Goal: Task Accomplishment & Management: Complete application form

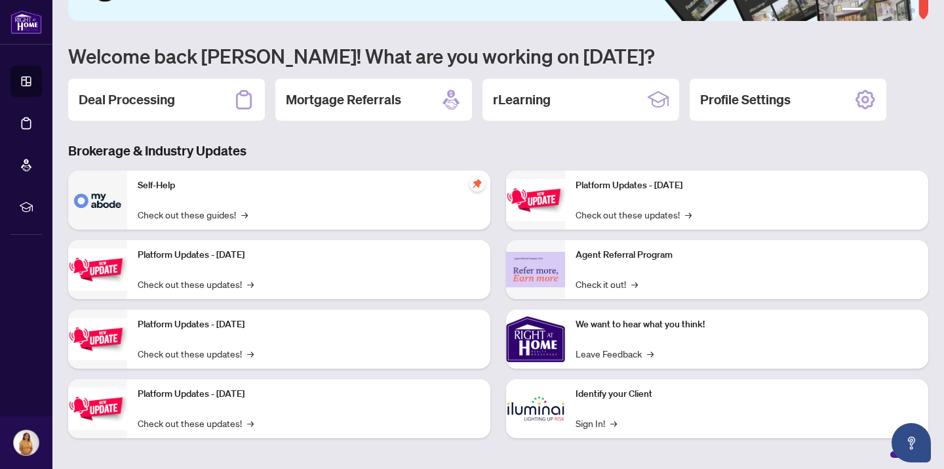
scroll to position [90, 0]
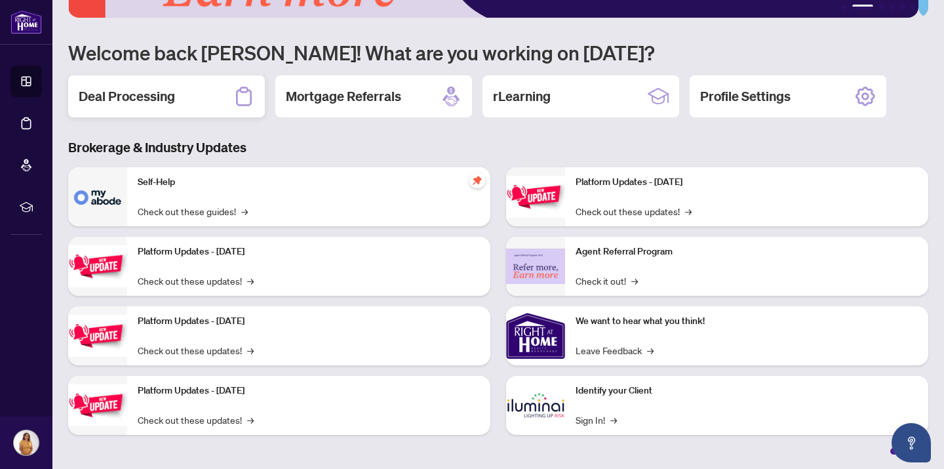
click at [157, 96] on h2 "Deal Processing" at bounding box center [127, 96] width 96 height 18
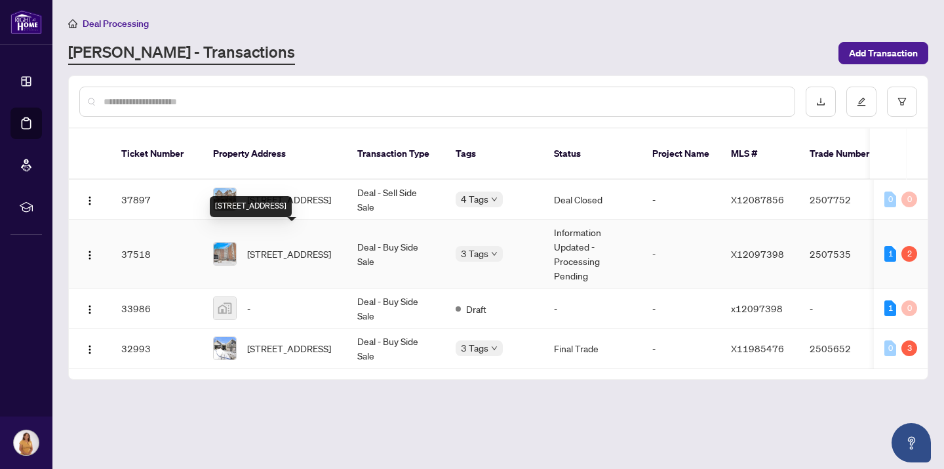
click at [299, 247] on span "[STREET_ADDRESS]" at bounding box center [289, 254] width 84 height 14
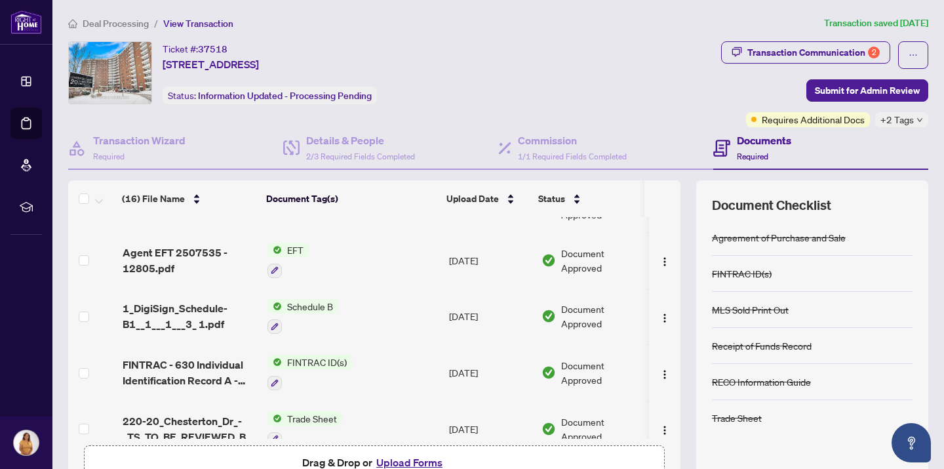
scroll to position [92, 0]
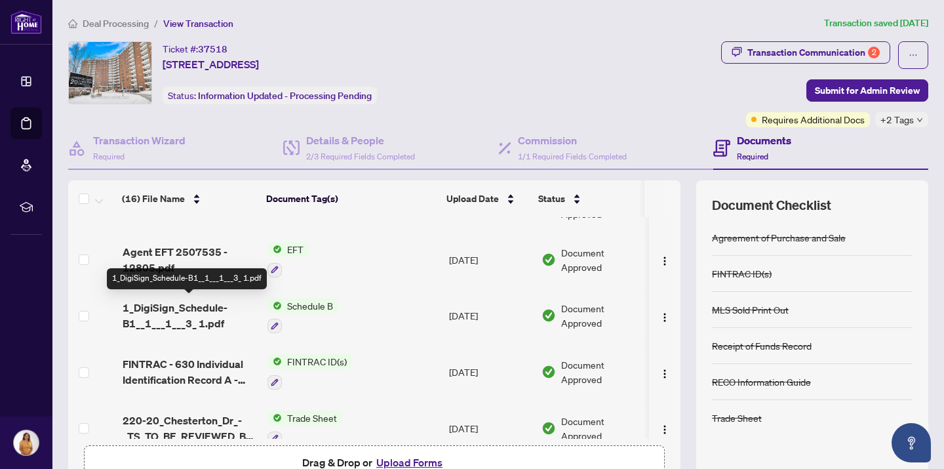
click at [207, 304] on span "1_DigiSign_Schedule-B1__1___1___3_ 1.pdf" at bounding box center [190, 315] width 135 height 31
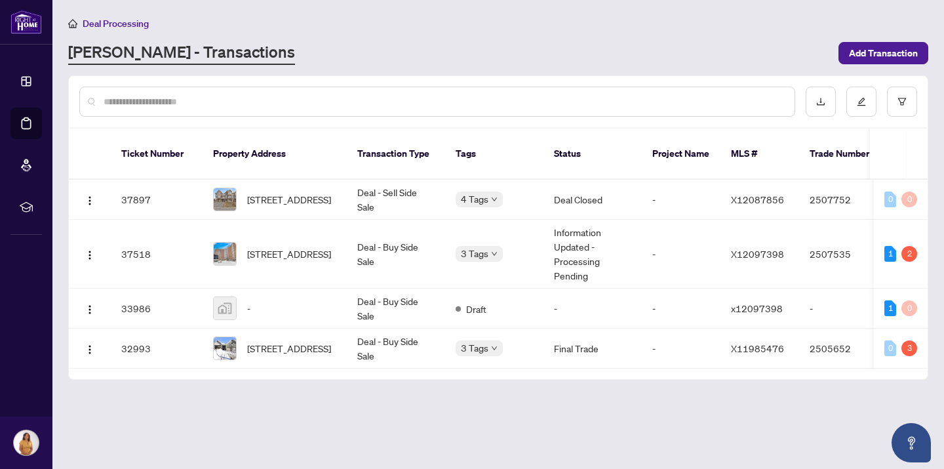
click at [137, 25] on span "Deal Processing" at bounding box center [116, 24] width 66 height 12
click at [894, 51] on span "Add Transaction" at bounding box center [883, 53] width 69 height 21
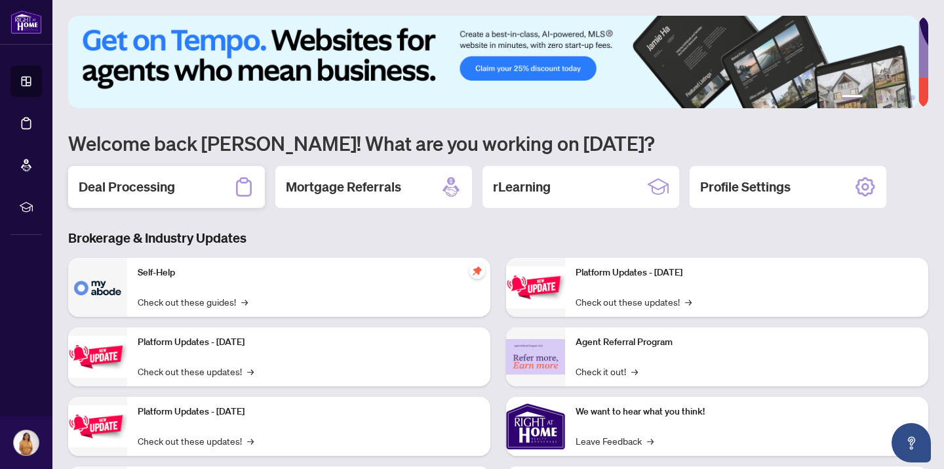
click at [173, 190] on h2 "Deal Processing" at bounding box center [127, 187] width 96 height 18
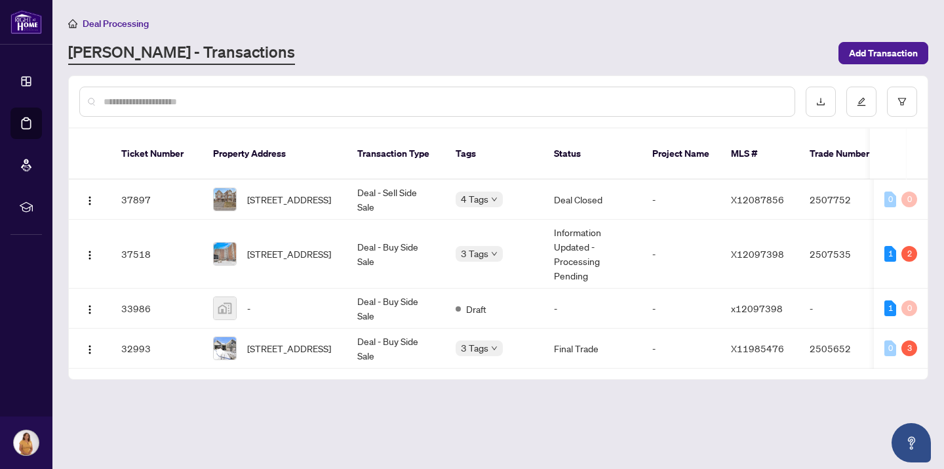
click at [118, 102] on input "text" at bounding box center [444, 101] width 681 height 14
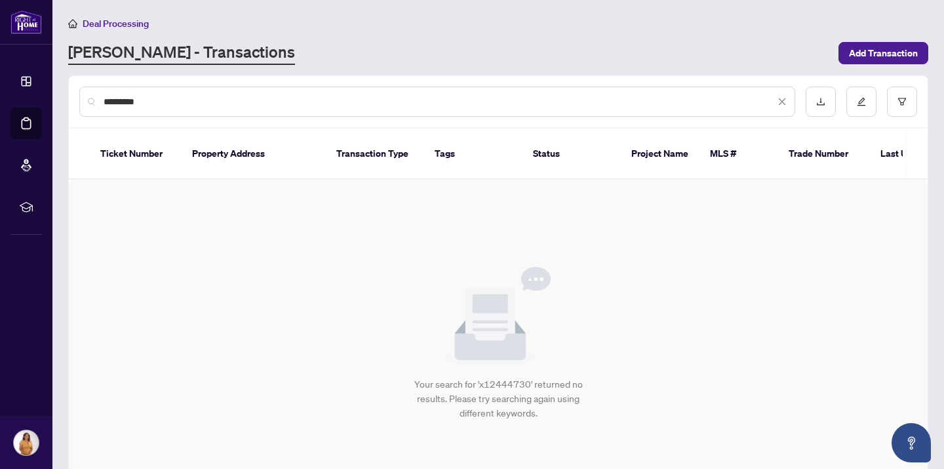
type input "*********"
click at [736, 150] on th "MLS #" at bounding box center [739, 154] width 79 height 51
click at [732, 151] on th "MLS #" at bounding box center [739, 154] width 79 height 51
click at [865, 52] on span "Add Transaction" at bounding box center [883, 53] width 69 height 21
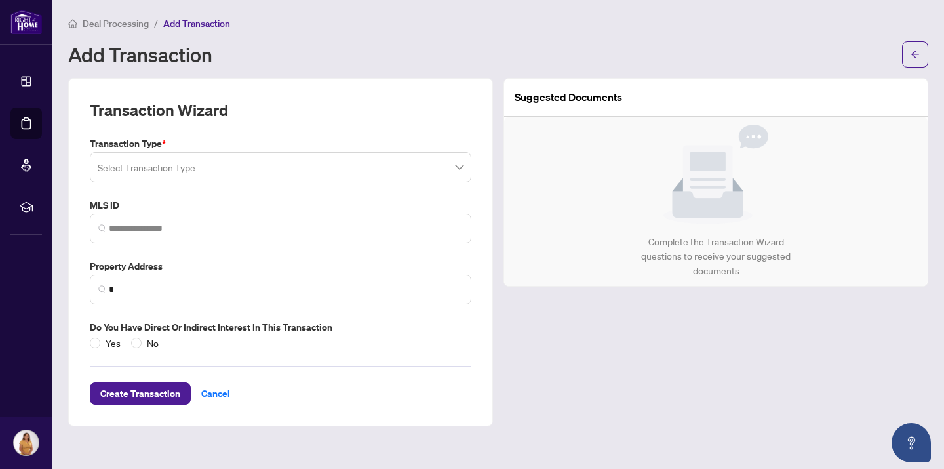
click at [460, 170] on span at bounding box center [281, 167] width 366 height 25
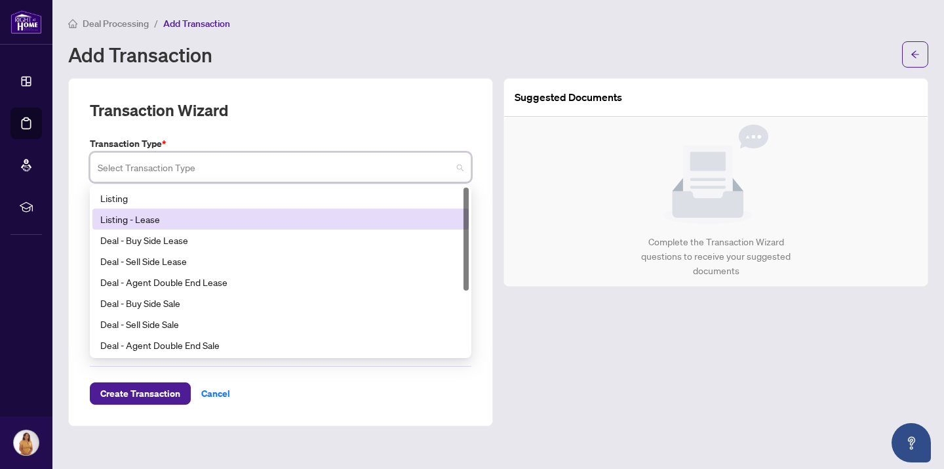
click at [165, 222] on div "Listing - Lease" at bounding box center [280, 219] width 361 height 14
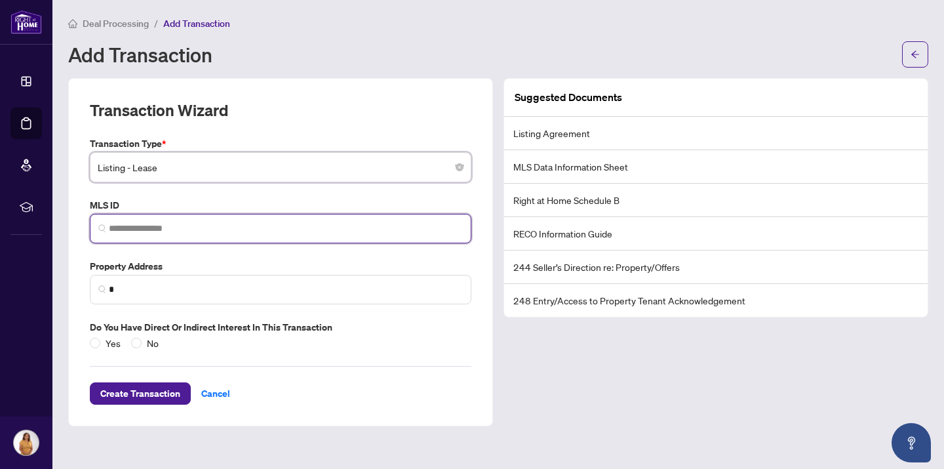
click at [161, 229] on input "search" at bounding box center [286, 229] width 354 height 14
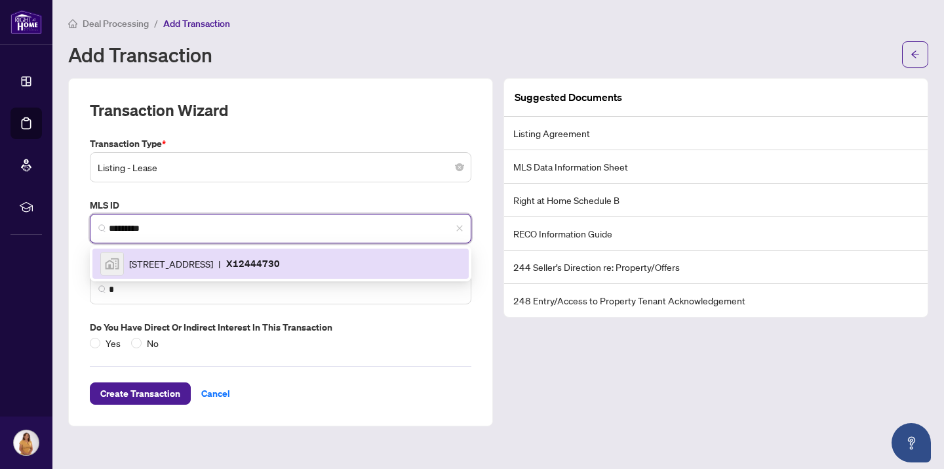
click at [325, 271] on div "[STREET_ADDRESS] | X12444730" at bounding box center [280, 264] width 361 height 24
type input "*********"
type input "**********"
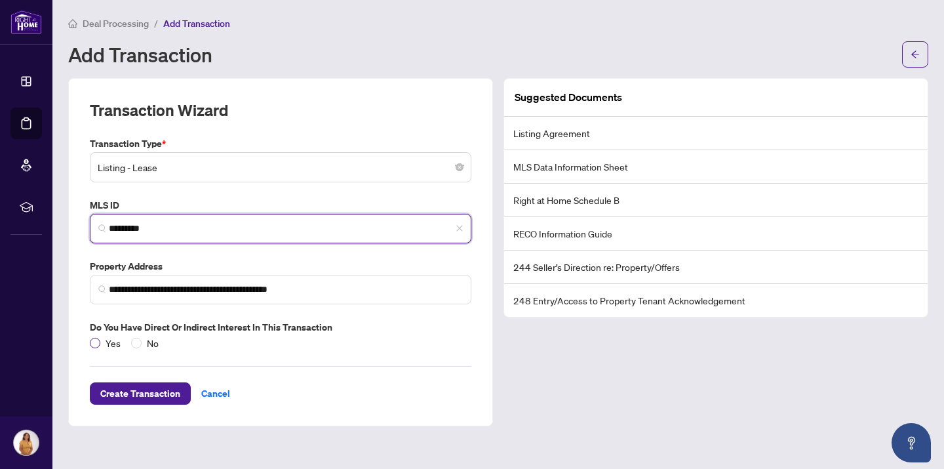
type input "*********"
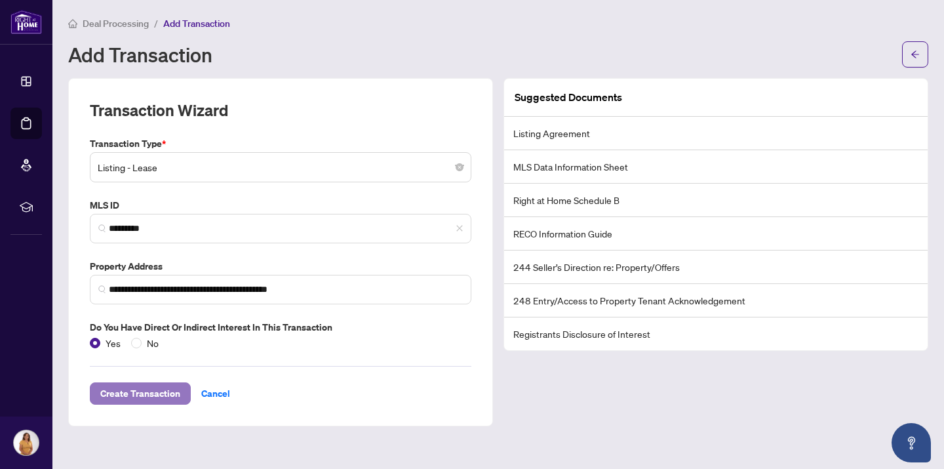
click at [165, 394] on span "Create Transaction" at bounding box center [140, 393] width 80 height 21
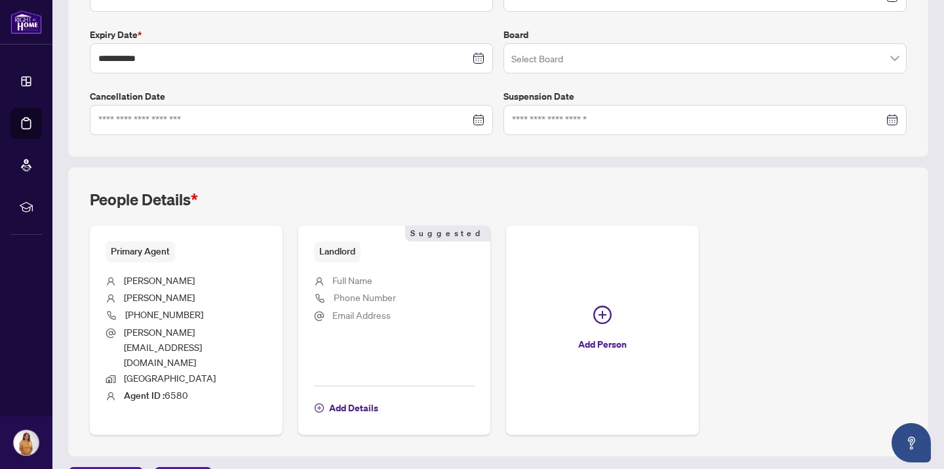
scroll to position [340, 0]
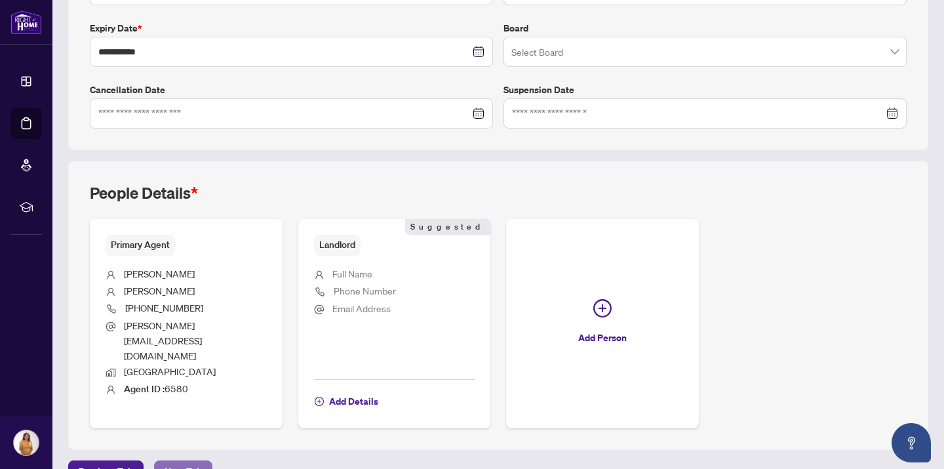
click at [188, 461] on span "Next Tab" at bounding box center [183, 471] width 37 height 21
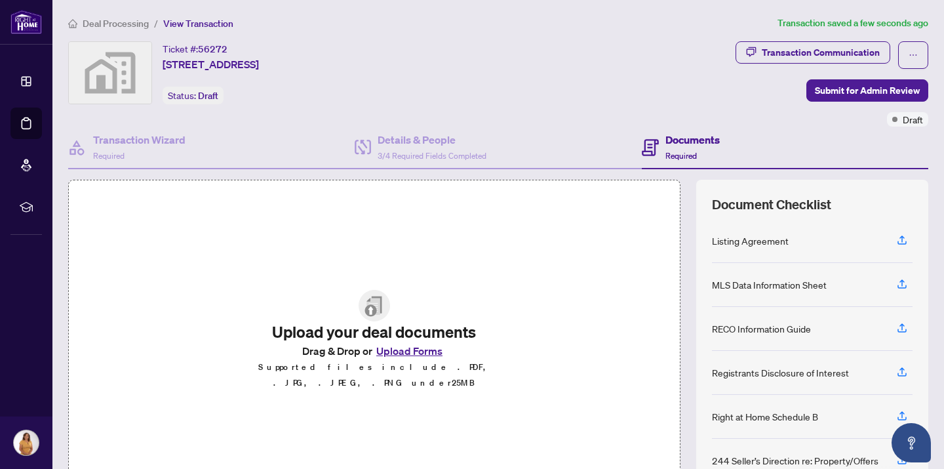
scroll to position [80, 0]
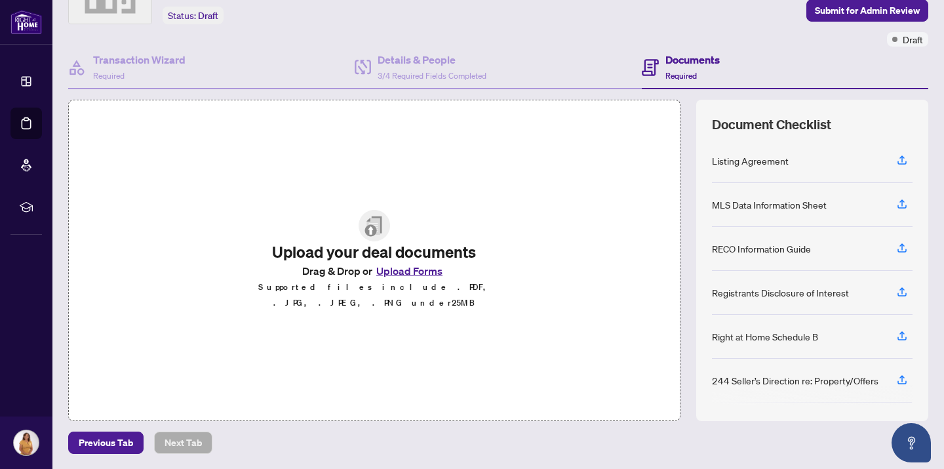
click at [408, 277] on button "Upload Forms" at bounding box center [409, 270] width 74 height 17
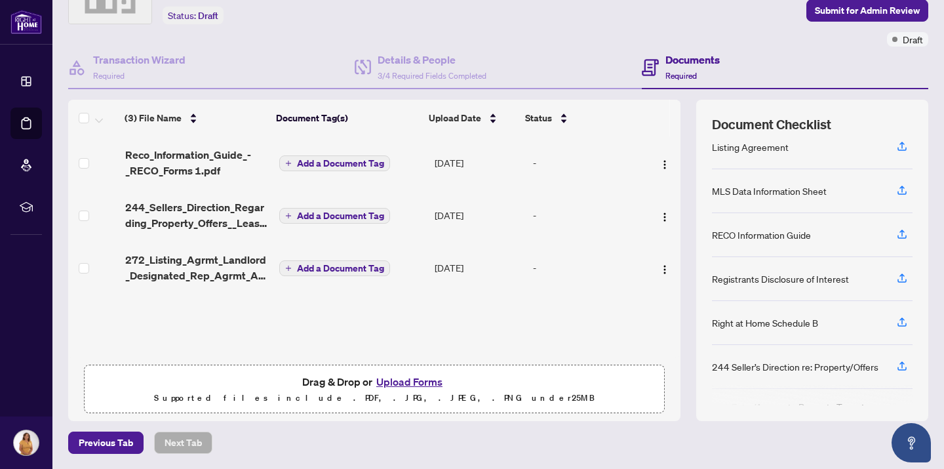
scroll to position [0, 0]
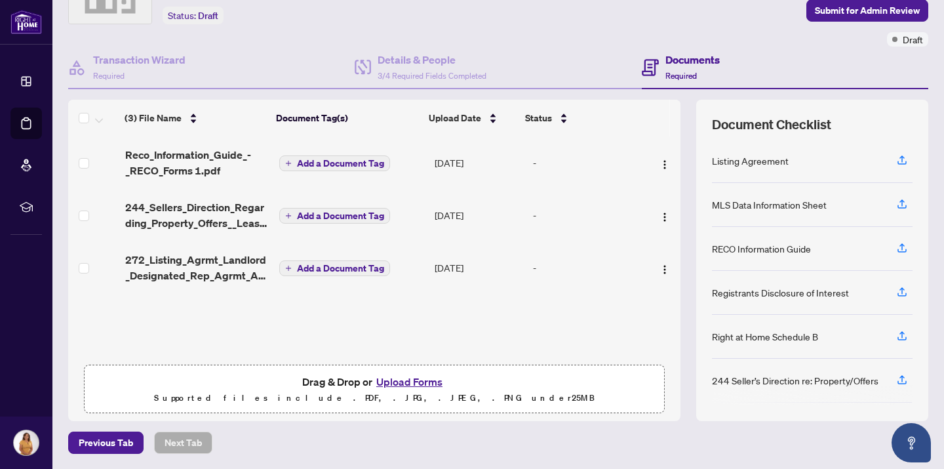
click at [404, 380] on button "Upload Forms" at bounding box center [409, 381] width 74 height 17
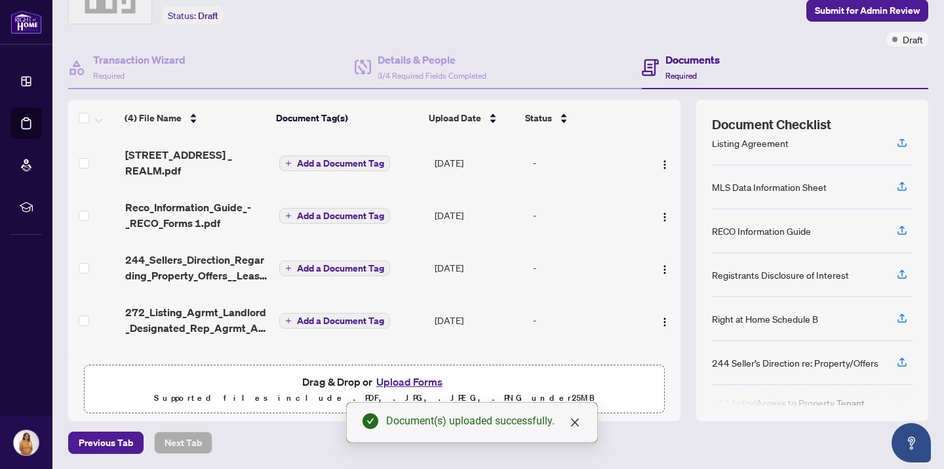
scroll to position [19, 0]
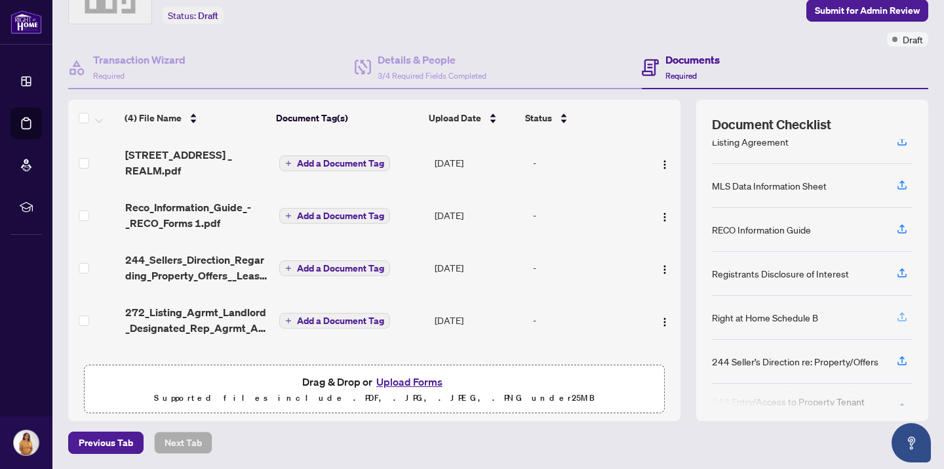
click at [896, 317] on icon "button" at bounding box center [902, 317] width 12 height 12
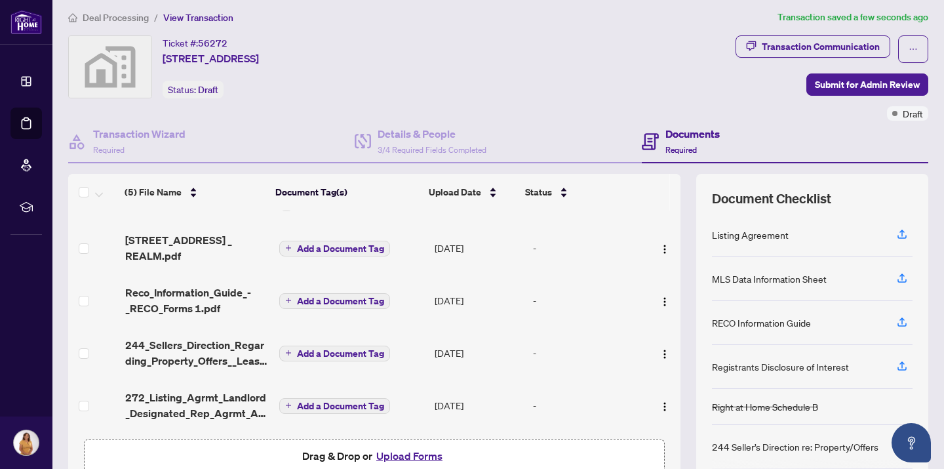
scroll to position [48, 0]
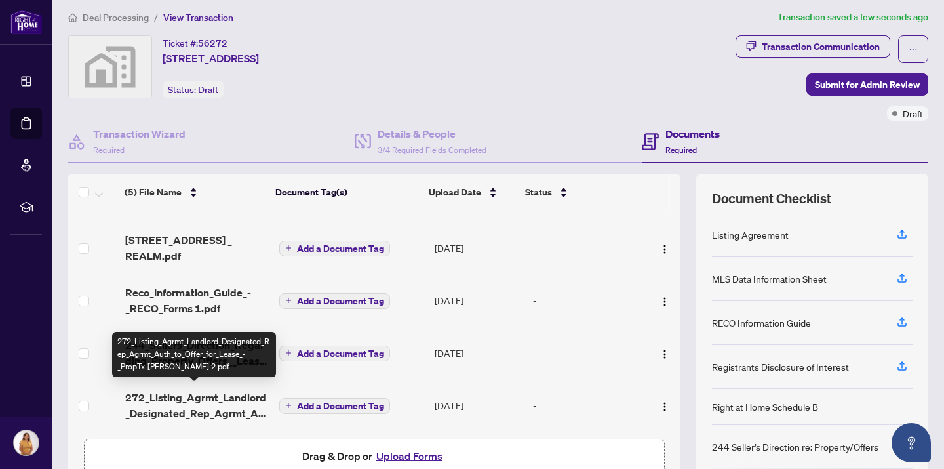
click at [205, 394] on span "272_Listing_Agrmt_Landlord_Designated_Rep_Agrmt_Auth_to_Offer_for_Lease_-_PropT…" at bounding box center [197, 404] width 144 height 31
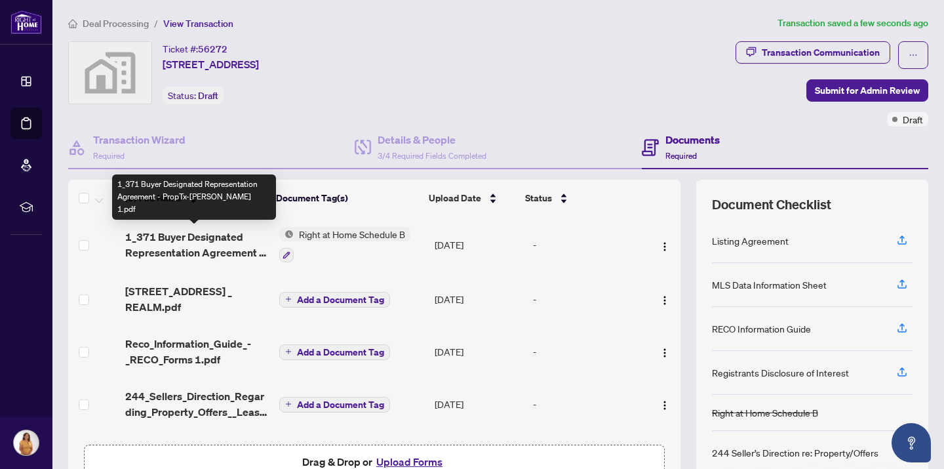
click at [230, 245] on span "1_371 Buyer Designated Representation Agreement - PropTx-[PERSON_NAME] 1.pdf" at bounding box center [197, 244] width 144 height 31
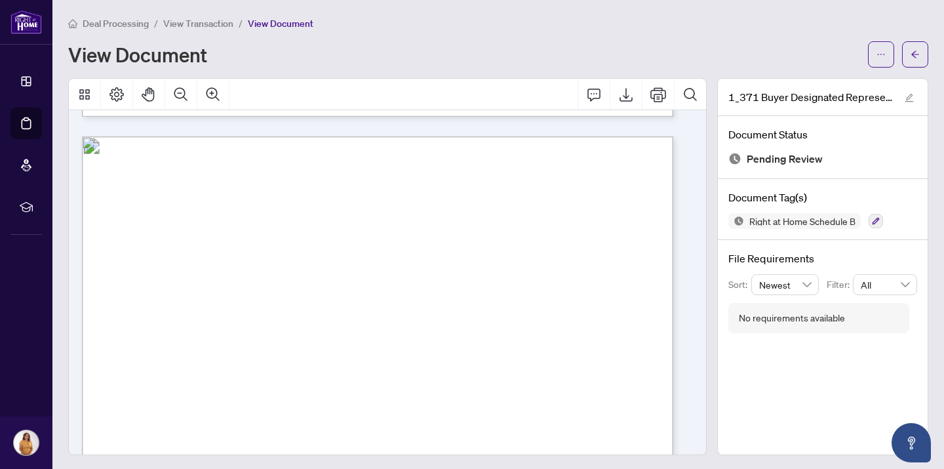
scroll to position [173, 0]
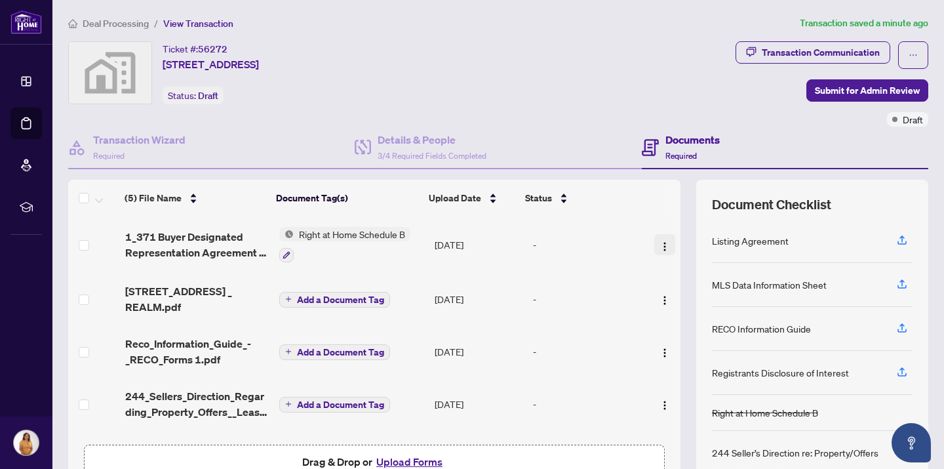
click at [660, 243] on img "button" at bounding box center [665, 246] width 10 height 10
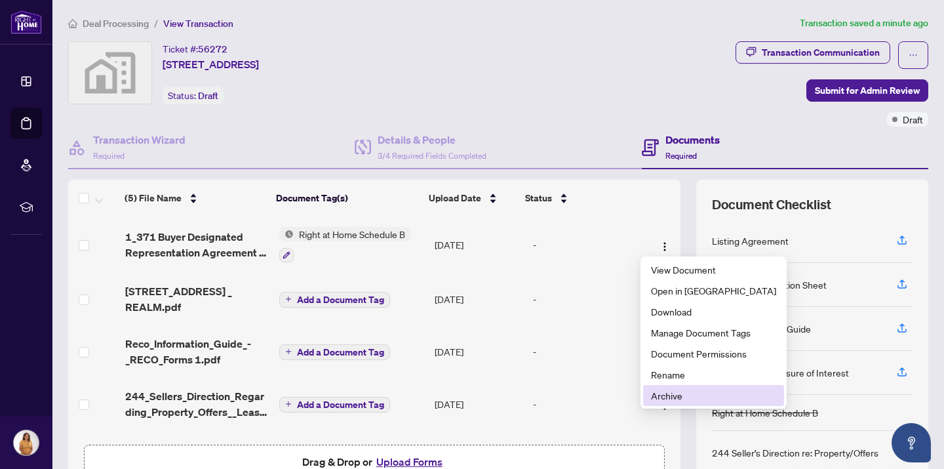
click at [671, 395] on span "Archive" at bounding box center [713, 395] width 125 height 14
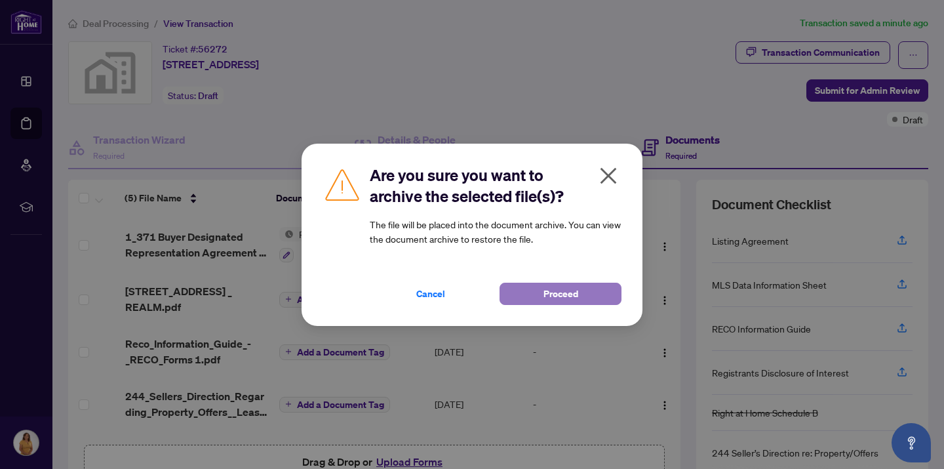
click at [546, 296] on span "Proceed" at bounding box center [561, 293] width 35 height 21
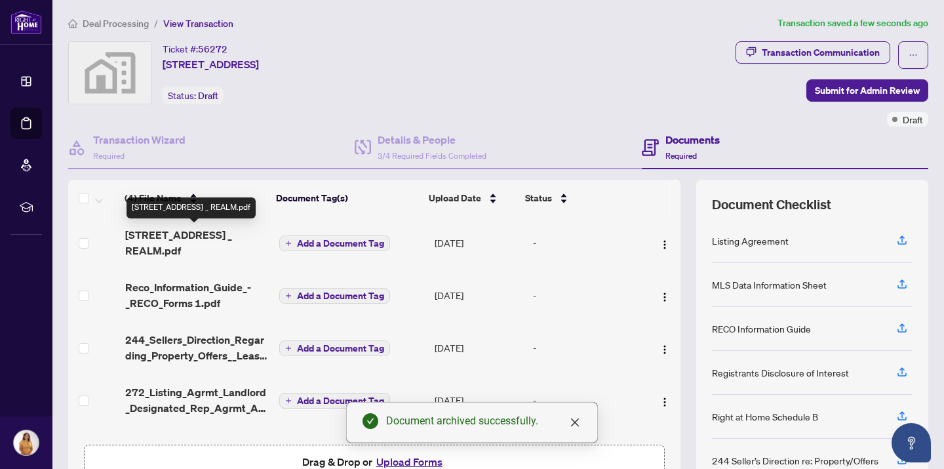
click at [209, 233] on span "[STREET_ADDRESS] _ REALM.pdf" at bounding box center [197, 242] width 144 height 31
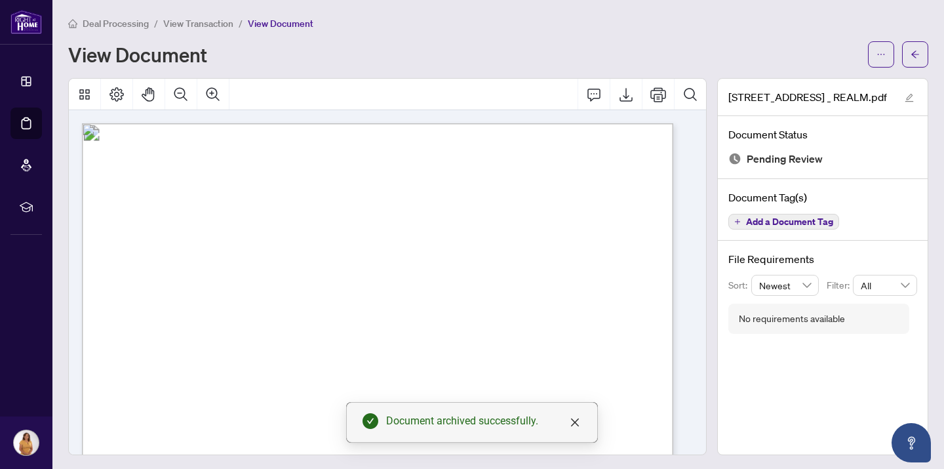
click at [406, 333] on span "[DATE]" at bounding box center [392, 337] width 28 height 11
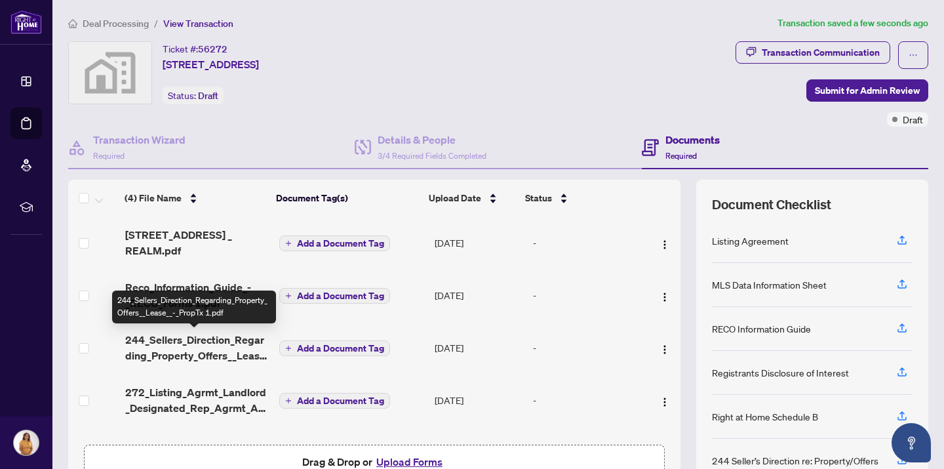
click at [233, 343] on span "244_Sellers_Direction_Regarding_Property_Offers__Lease__-_PropTx 1.pdf" at bounding box center [197, 347] width 144 height 31
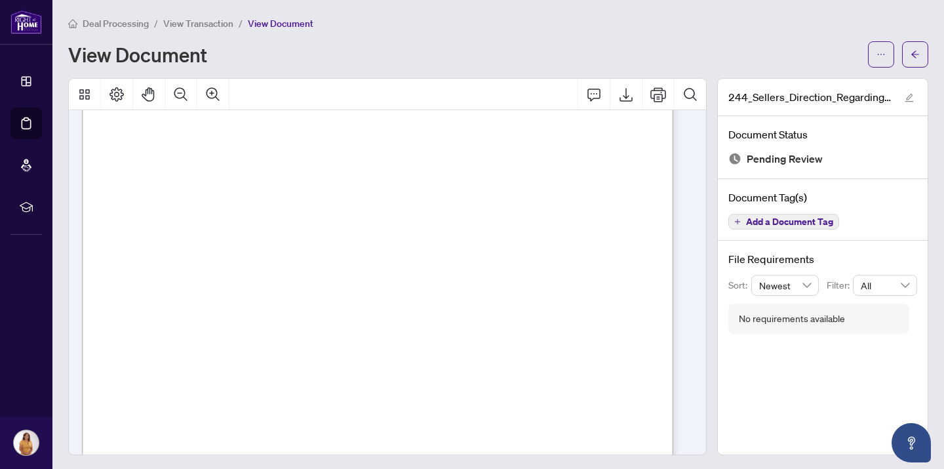
scroll to position [165, 0]
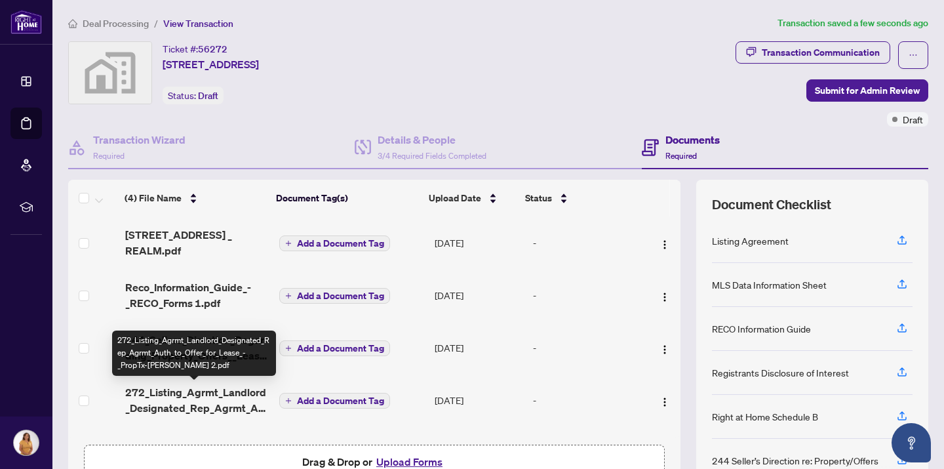
click at [232, 393] on span "272_Listing_Agrmt_Landlord_Designated_Rep_Agrmt_Auth_to_Offer_for_Lease_-_PropT…" at bounding box center [197, 399] width 144 height 31
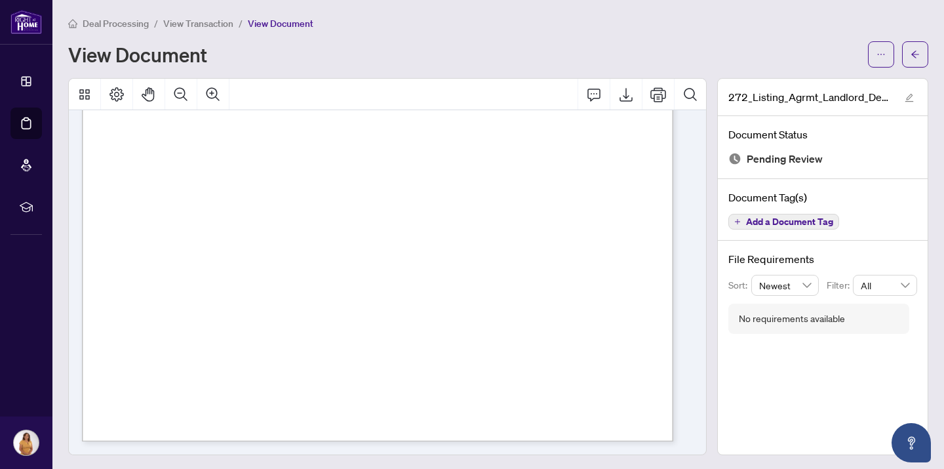
scroll to position [2, 0]
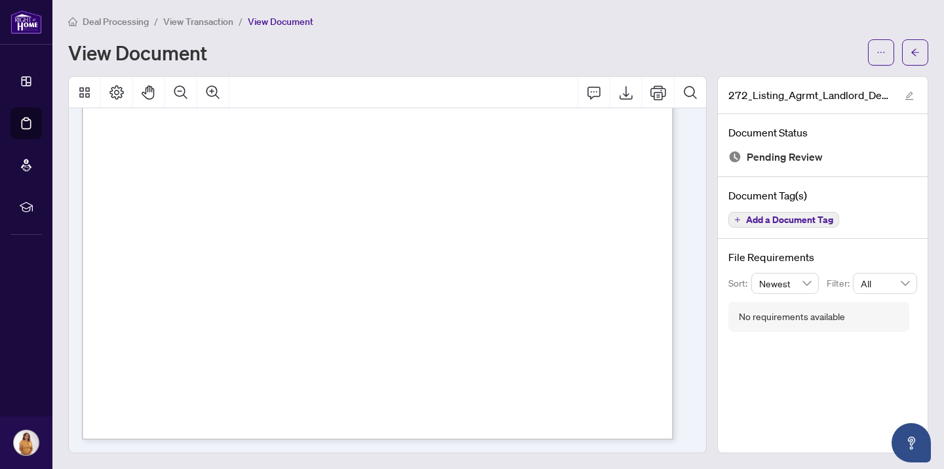
click at [132, 23] on span "Deal Processing" at bounding box center [116, 22] width 66 height 12
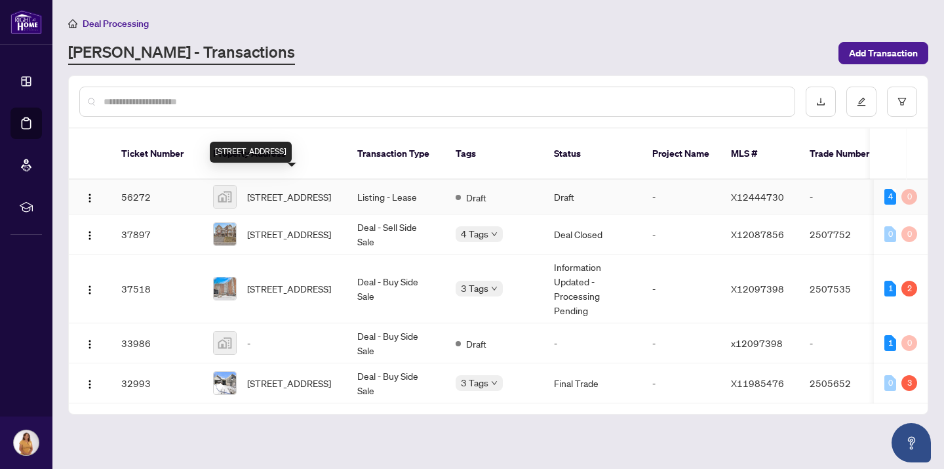
click at [325, 189] on span "[STREET_ADDRESS]" at bounding box center [289, 196] width 84 height 14
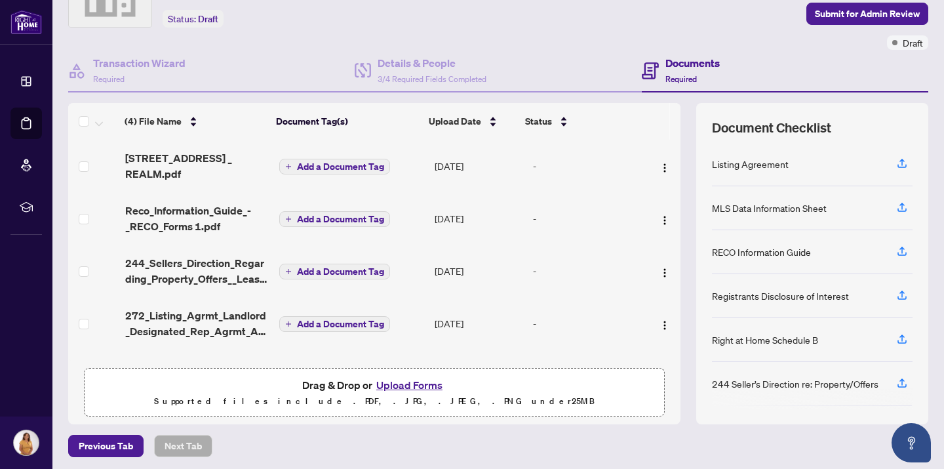
scroll to position [80, 0]
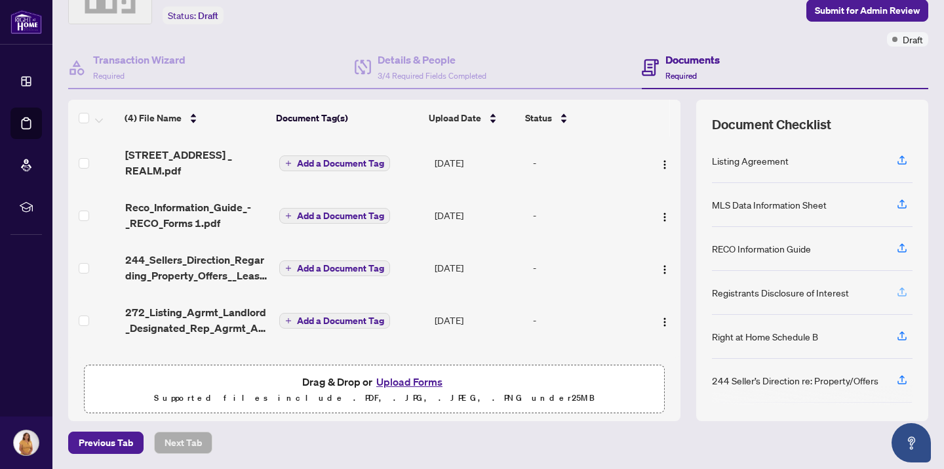
click at [900, 292] on icon "button" at bounding box center [902, 290] width 5 height 7
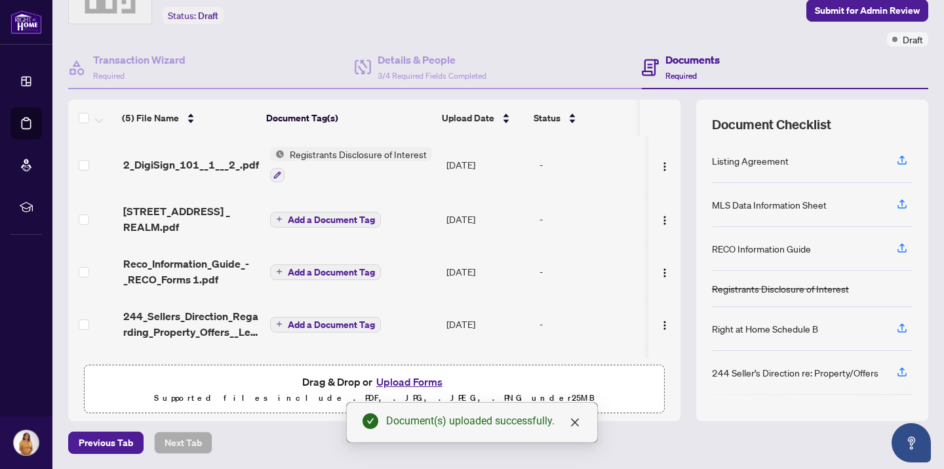
scroll to position [0, 0]
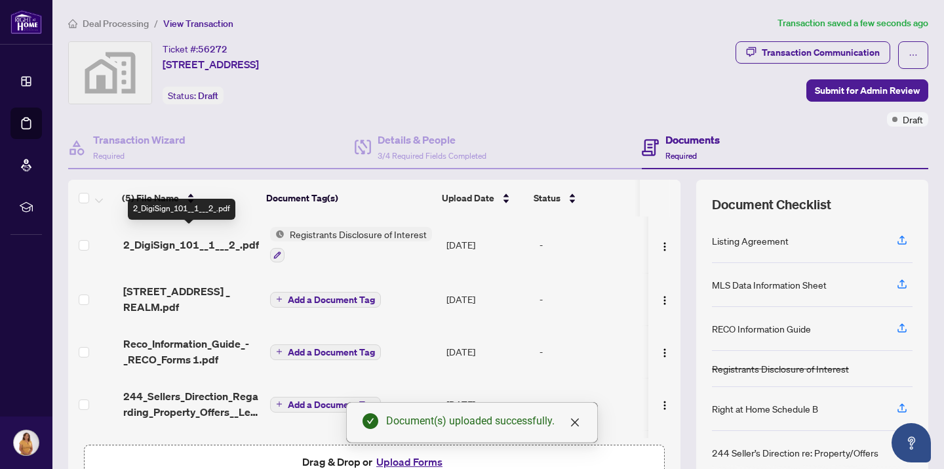
click at [239, 237] on span "2_DigiSign_101__1___2_.pdf" at bounding box center [191, 245] width 136 height 16
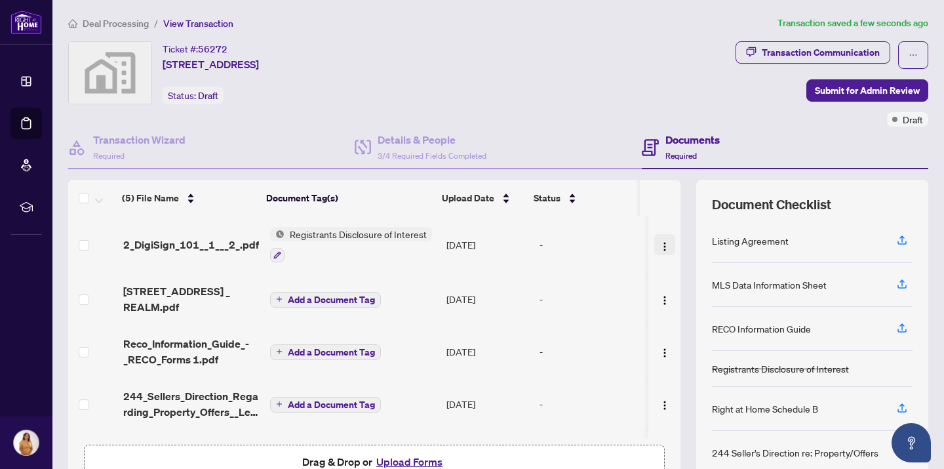
click at [660, 242] on img "button" at bounding box center [665, 246] width 10 height 10
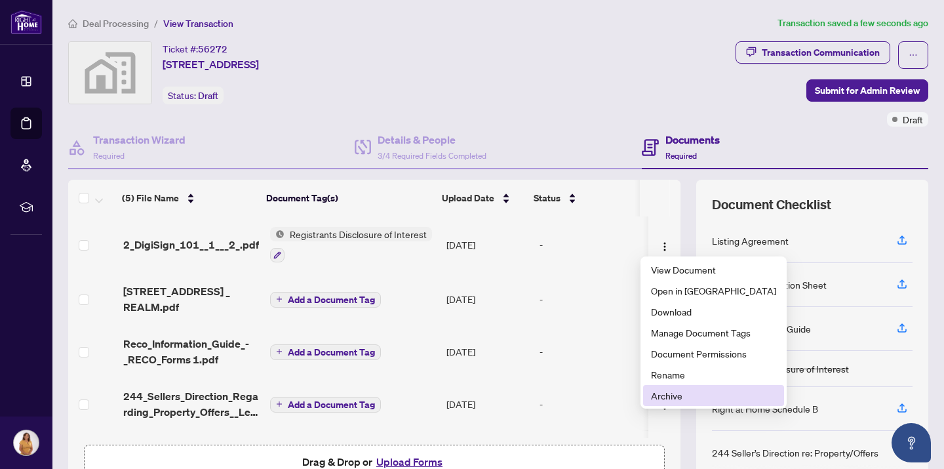
click at [675, 395] on span "Archive" at bounding box center [713, 395] width 125 height 14
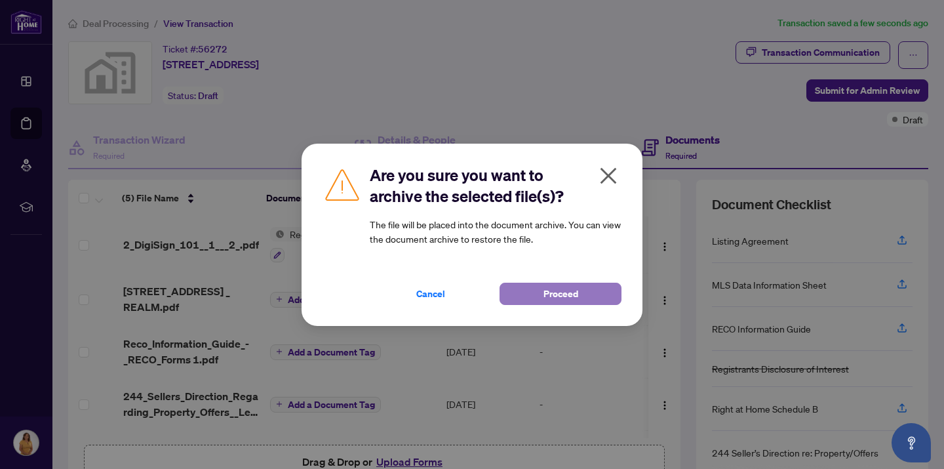
click at [557, 298] on span "Proceed" at bounding box center [561, 293] width 35 height 21
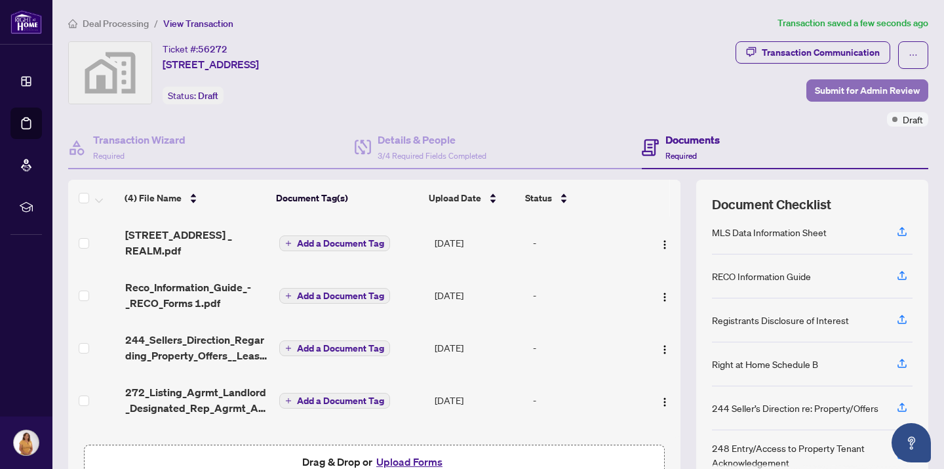
click at [860, 90] on span "Submit for Admin Review" at bounding box center [867, 90] width 105 height 21
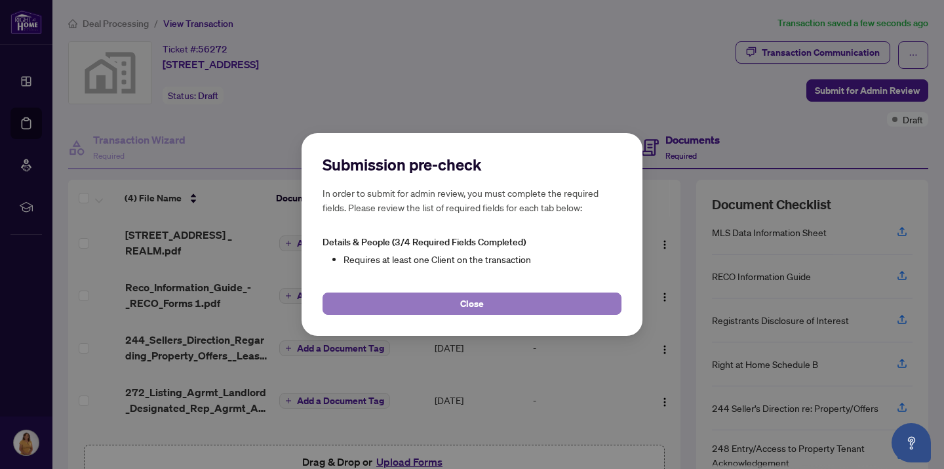
click at [483, 302] on span "Close" at bounding box center [472, 303] width 24 height 21
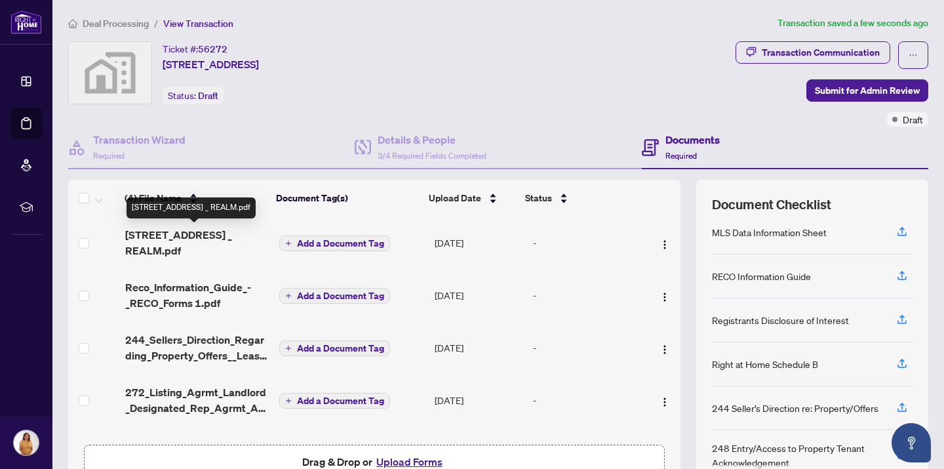
click at [194, 231] on span "[STREET_ADDRESS] _ REALM.pdf" at bounding box center [197, 242] width 144 height 31
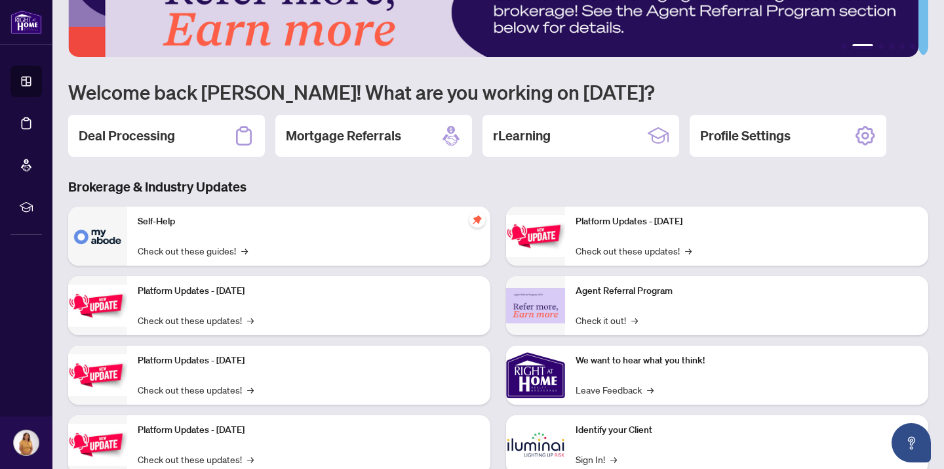
scroll to position [50, 0]
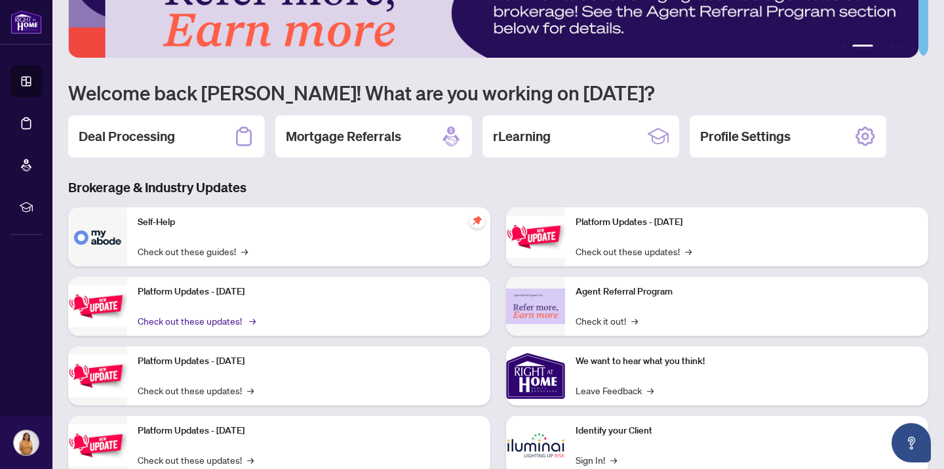
click at [246, 320] on link "Check out these updates! →" at bounding box center [196, 320] width 116 height 14
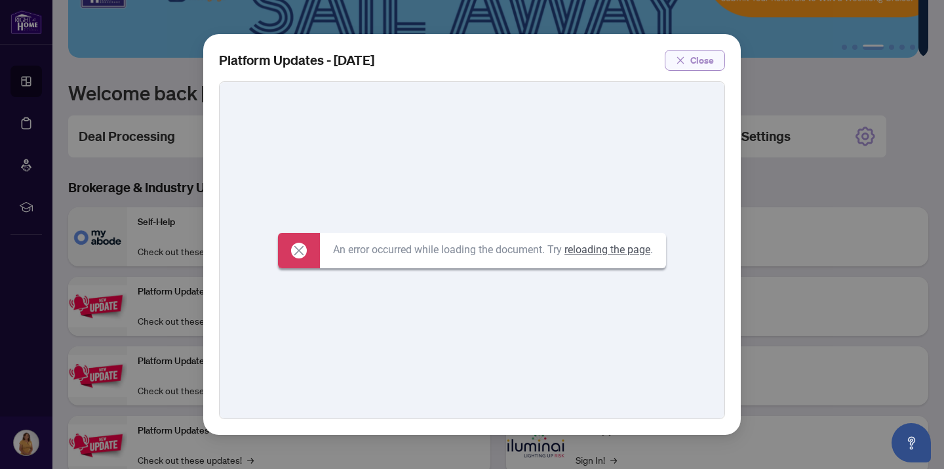
click at [683, 60] on icon "close" at bounding box center [680, 60] width 9 height 9
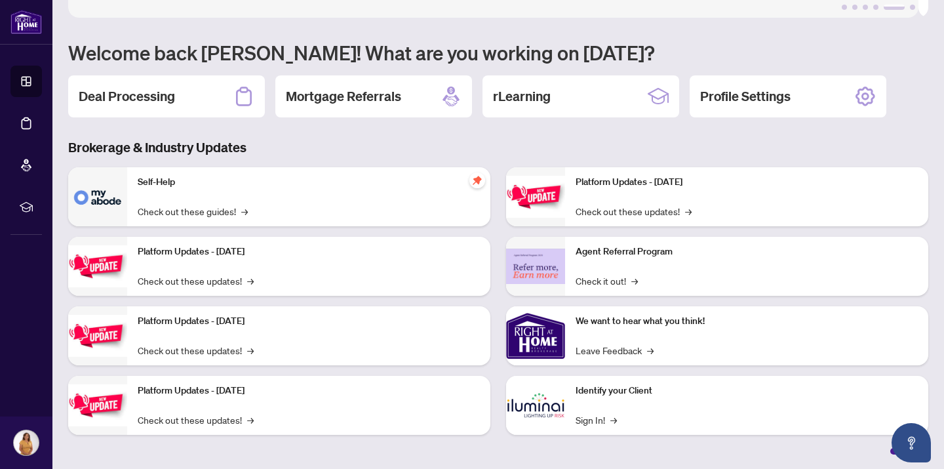
scroll to position [0, 0]
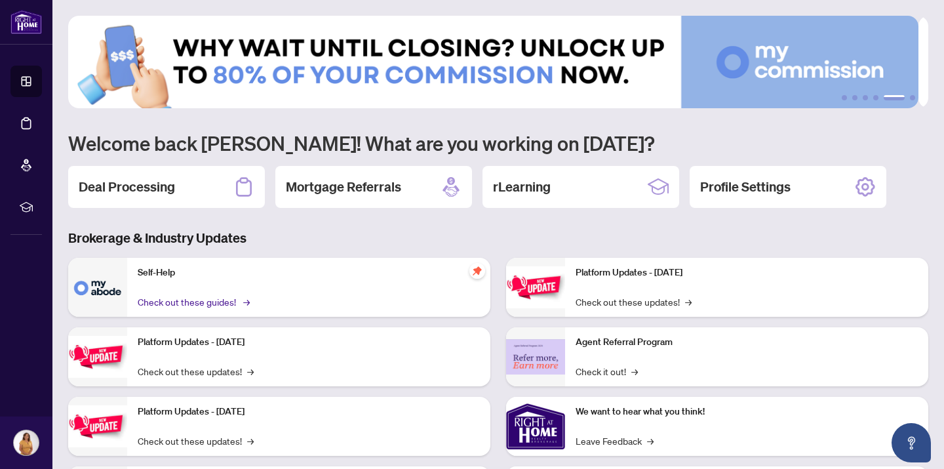
click at [215, 301] on link "Check out these guides! →" at bounding box center [193, 301] width 110 height 14
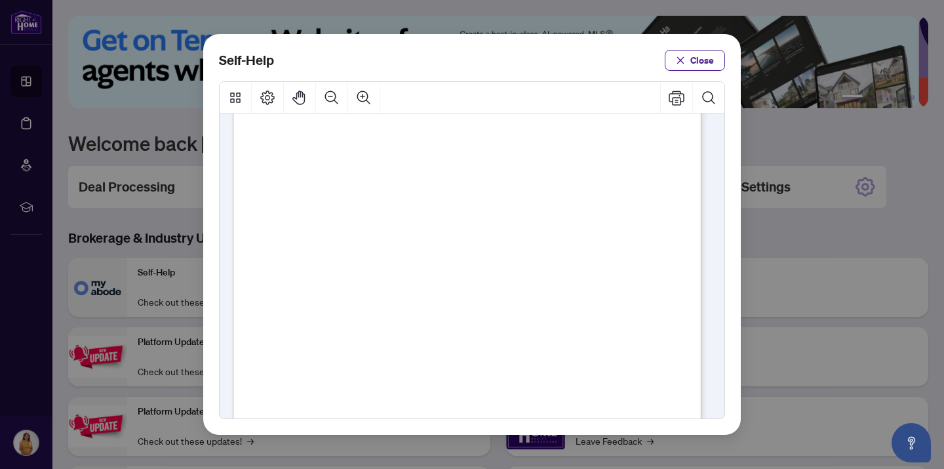
scroll to position [41, 0]
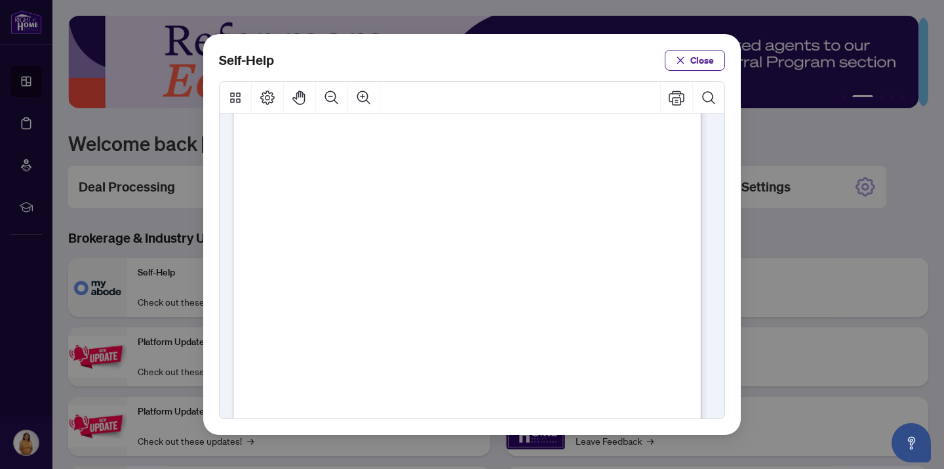
click at [489, 218] on span "PDF" at bounding box center [486, 218] width 18 height 13
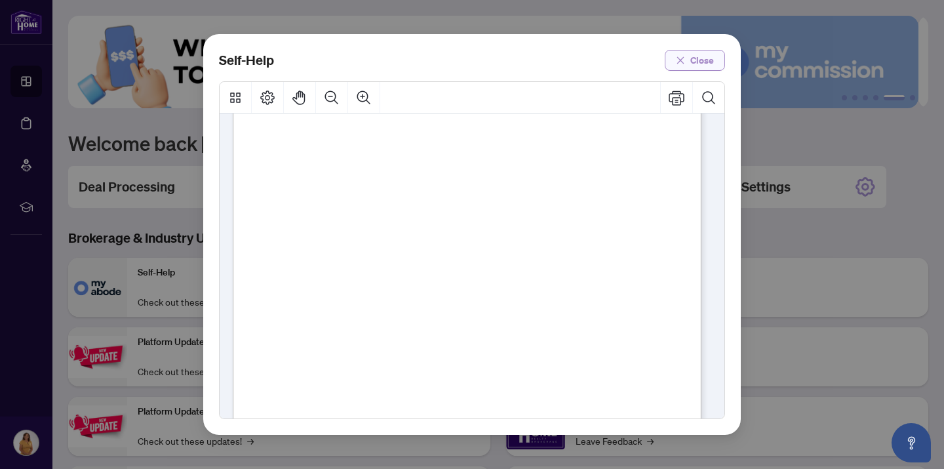
click at [680, 60] on icon "close" at bounding box center [680, 59] width 7 height 7
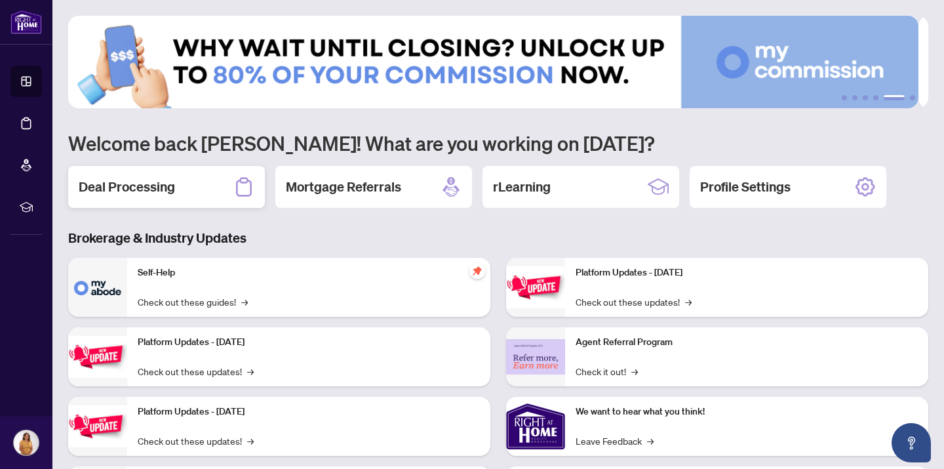
click at [159, 181] on h2 "Deal Processing" at bounding box center [127, 187] width 96 height 18
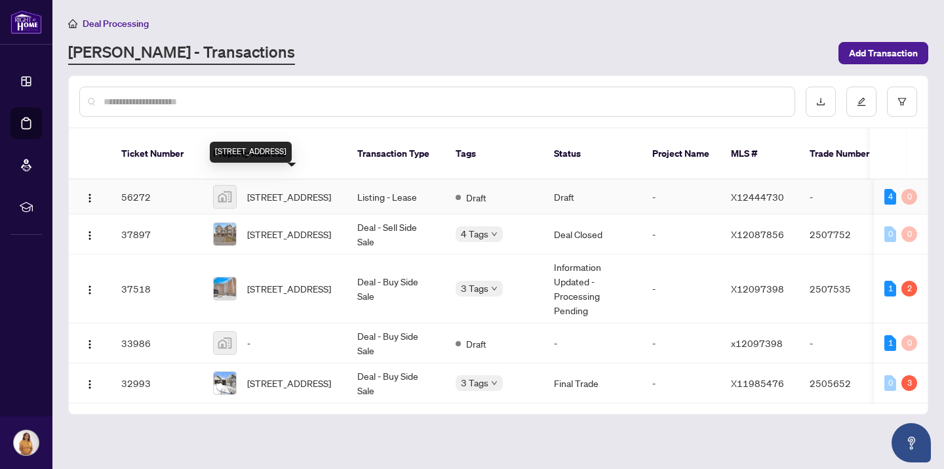
click at [289, 189] on span "[STREET_ADDRESS]" at bounding box center [289, 196] width 84 height 14
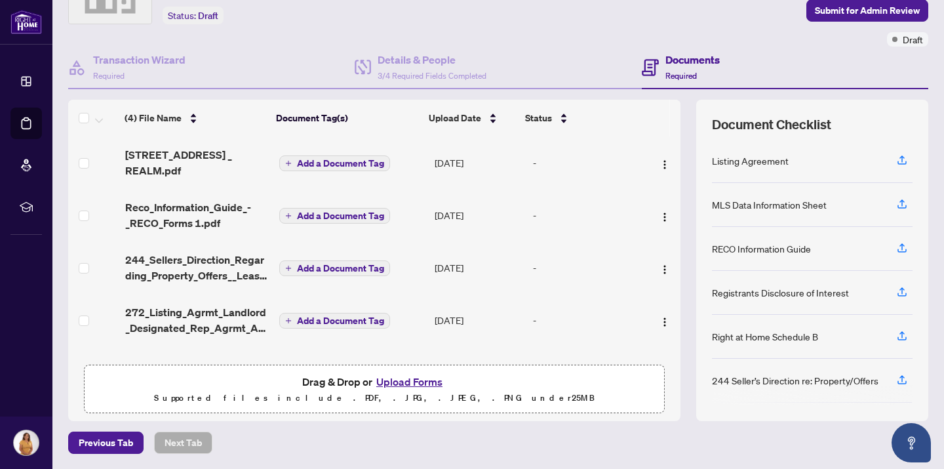
scroll to position [77, 0]
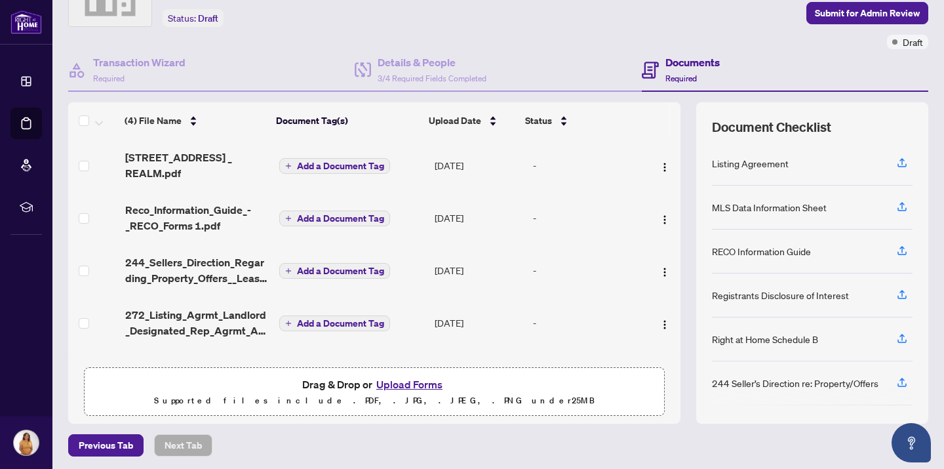
click at [412, 382] on button "Upload Forms" at bounding box center [409, 384] width 74 height 17
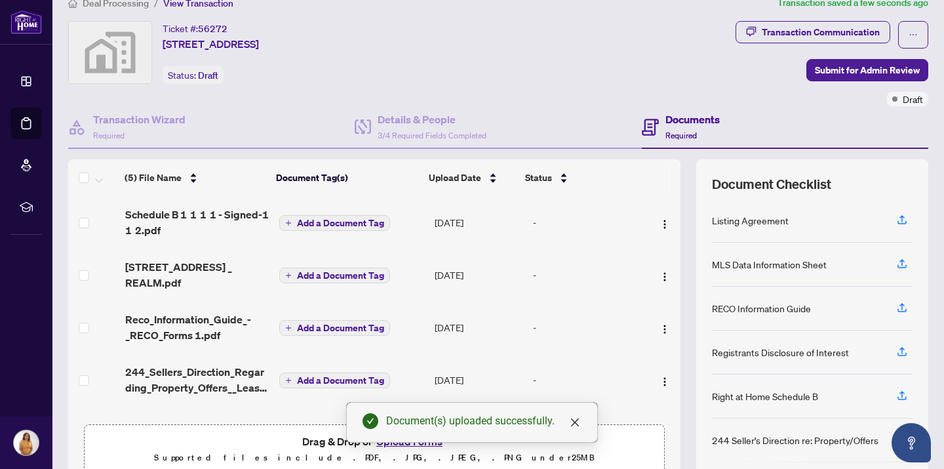
scroll to position [18, 0]
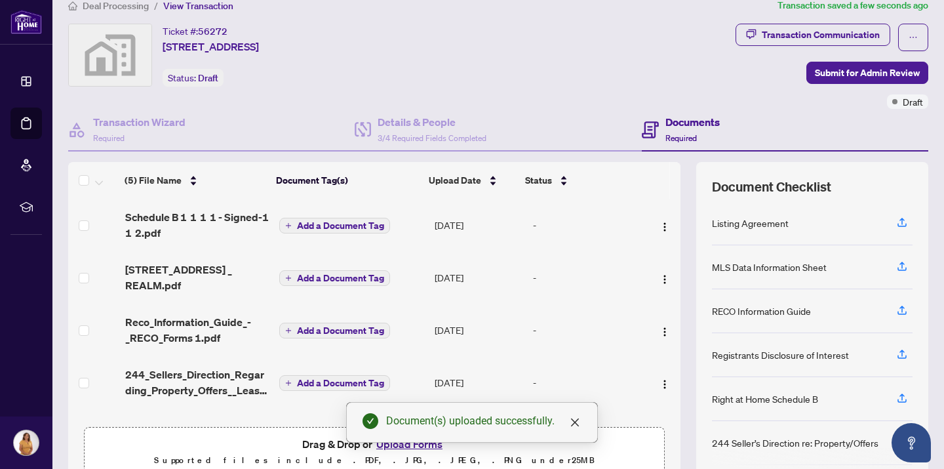
click at [328, 224] on span "Add a Document Tag" at bounding box center [340, 225] width 87 height 9
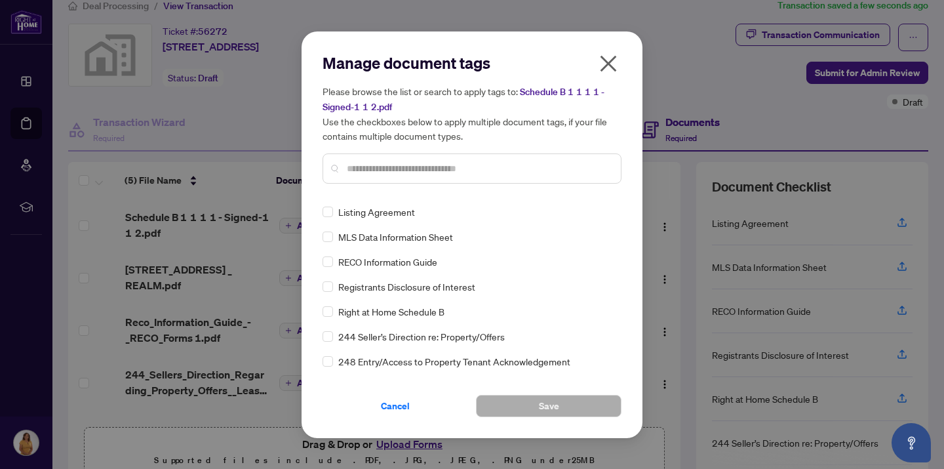
click at [606, 62] on icon "close" at bounding box center [609, 63] width 16 height 16
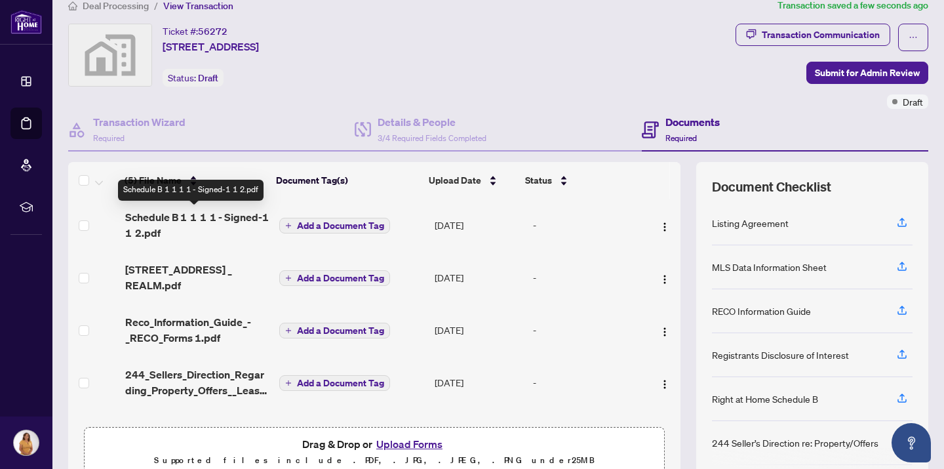
click at [243, 215] on span "Schedule B 1 1 1 1 - Signed-1 1 2.pdf" at bounding box center [197, 224] width 144 height 31
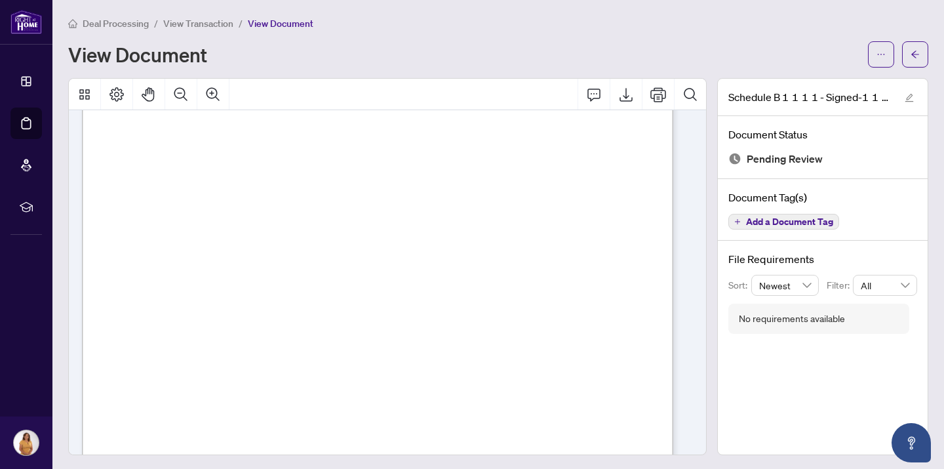
scroll to position [286, 0]
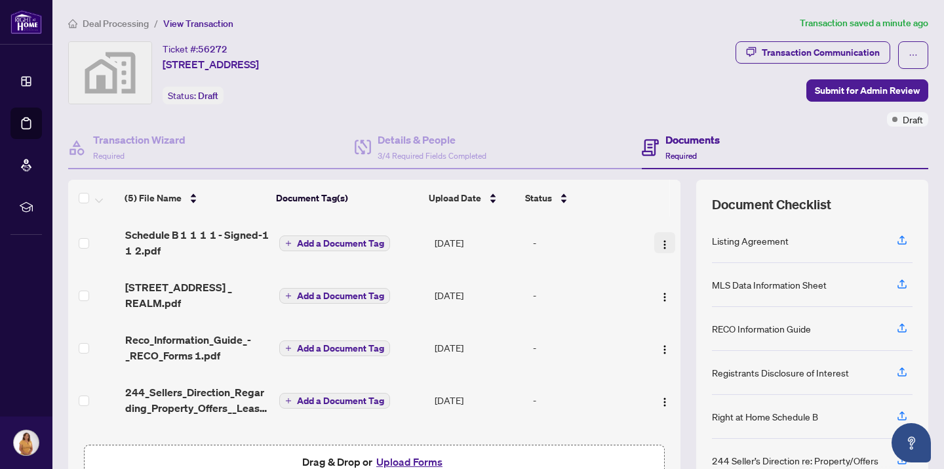
click at [660, 239] on img "button" at bounding box center [665, 244] width 10 height 10
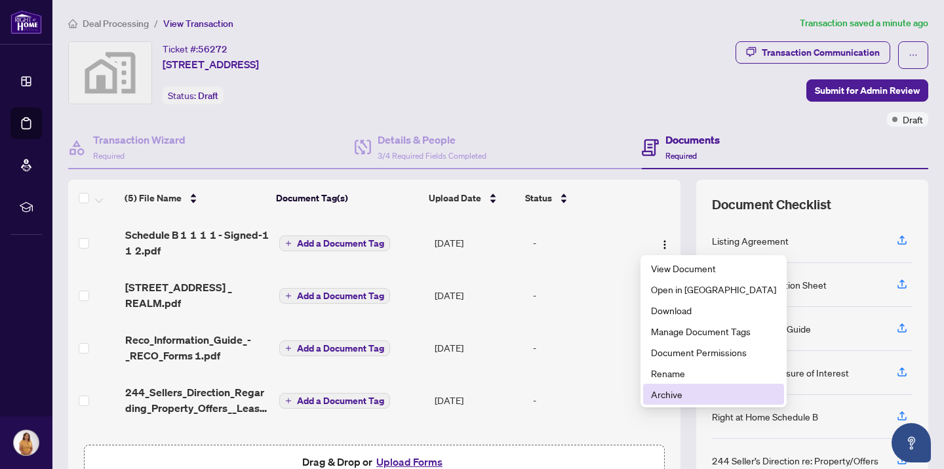
click at [664, 393] on span "Archive" at bounding box center [713, 394] width 125 height 14
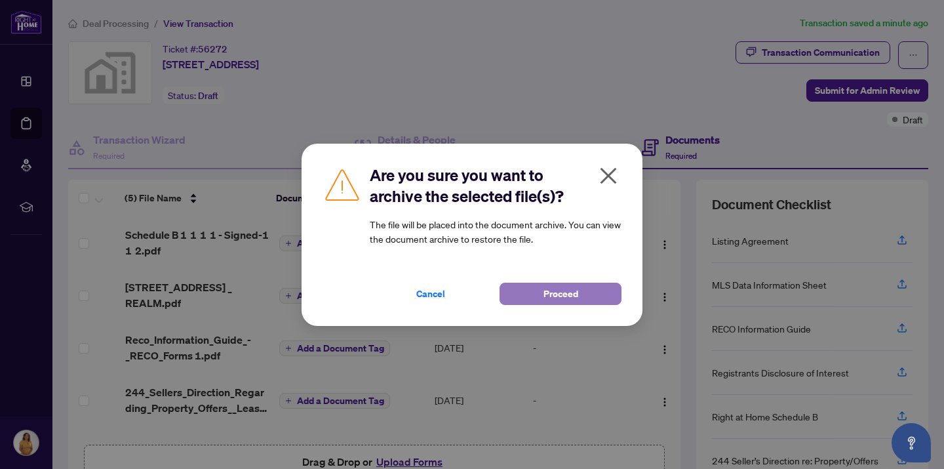
click at [551, 292] on span "Proceed" at bounding box center [561, 293] width 35 height 21
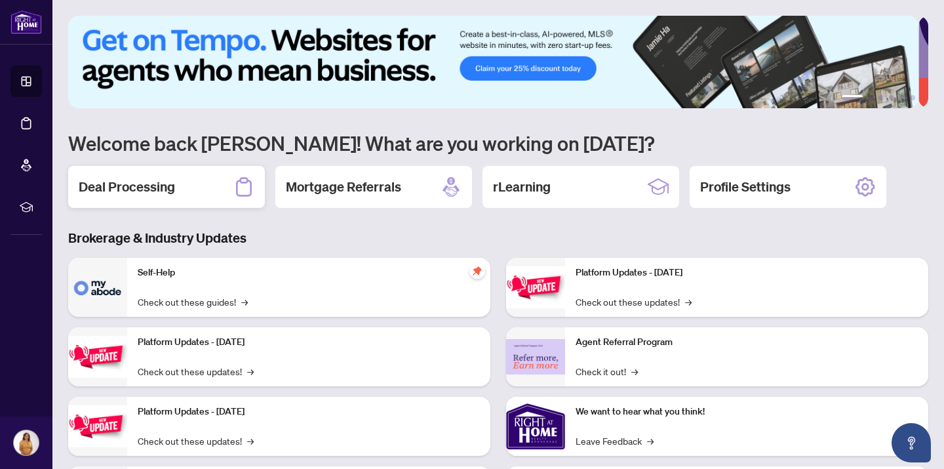
click at [163, 184] on h2 "Deal Processing" at bounding box center [127, 187] width 96 height 18
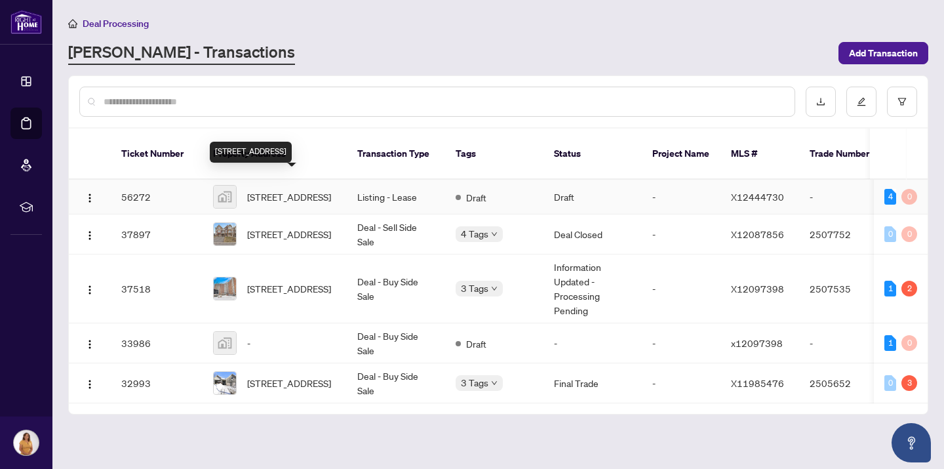
click at [315, 189] on span "[STREET_ADDRESS]" at bounding box center [289, 196] width 84 height 14
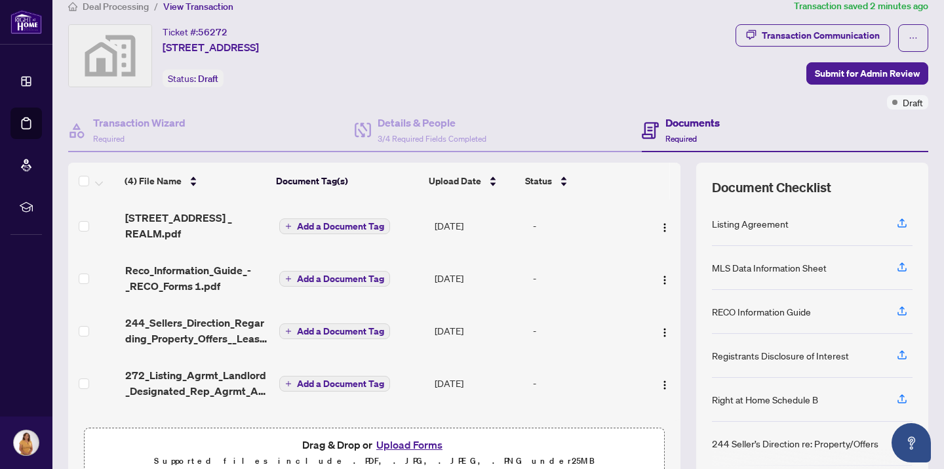
scroll to position [80, 0]
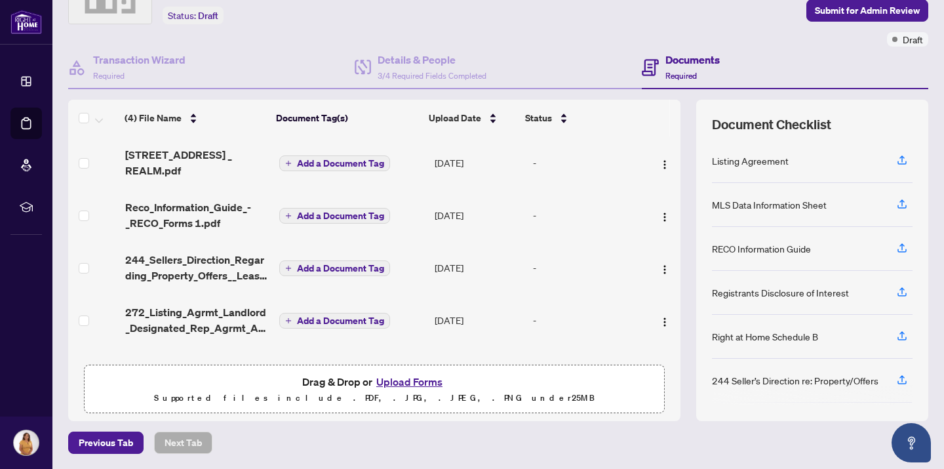
click at [393, 378] on button "Upload Forms" at bounding box center [409, 381] width 74 height 17
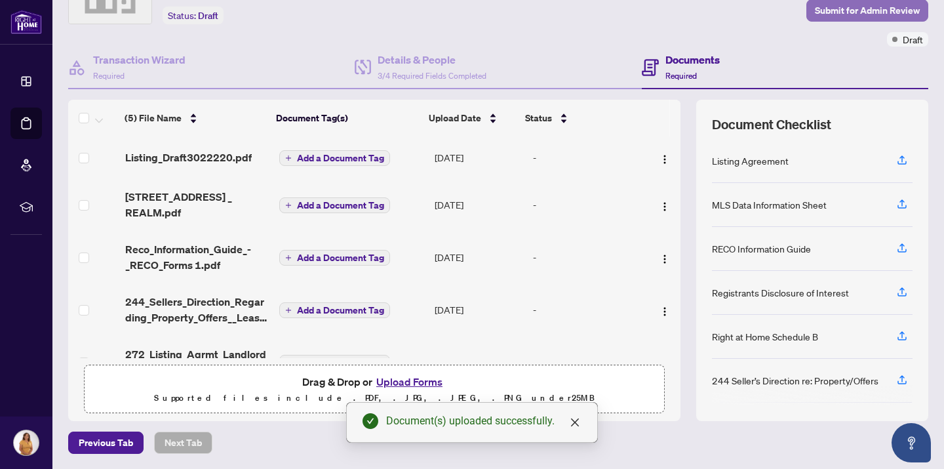
click at [871, 11] on span "Submit for Admin Review" at bounding box center [867, 10] width 105 height 21
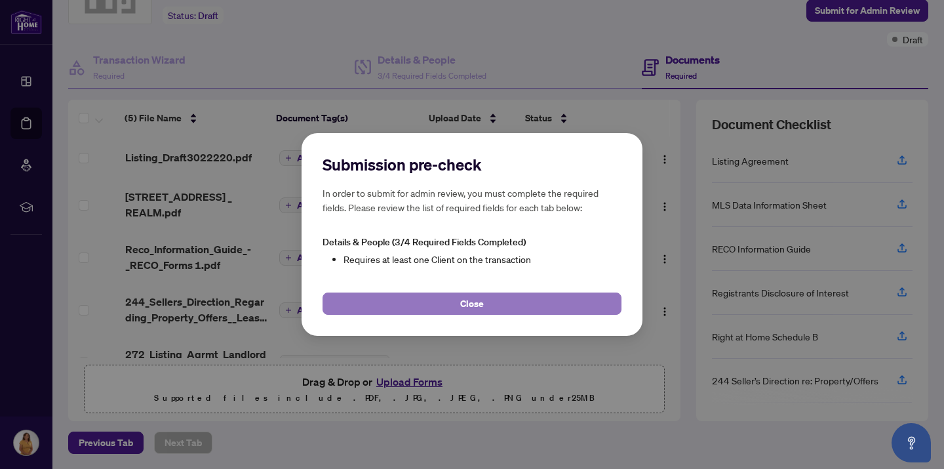
click at [473, 302] on span "Close" at bounding box center [472, 303] width 24 height 21
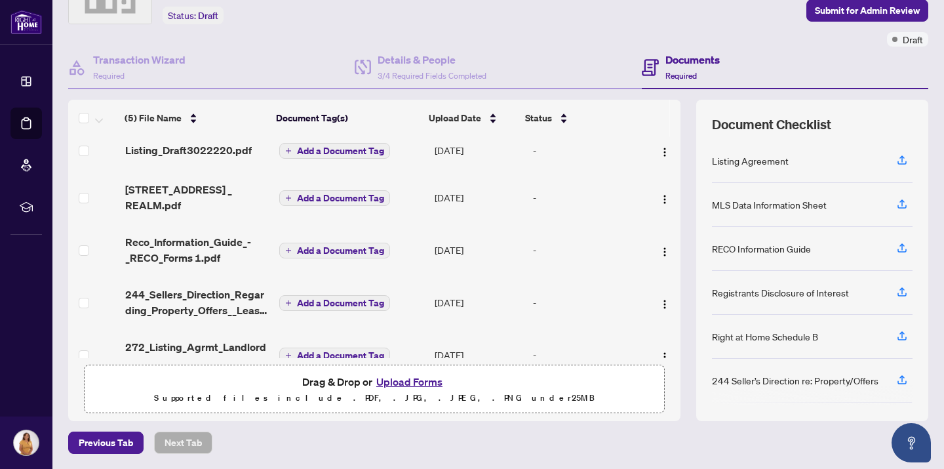
scroll to position [10, 0]
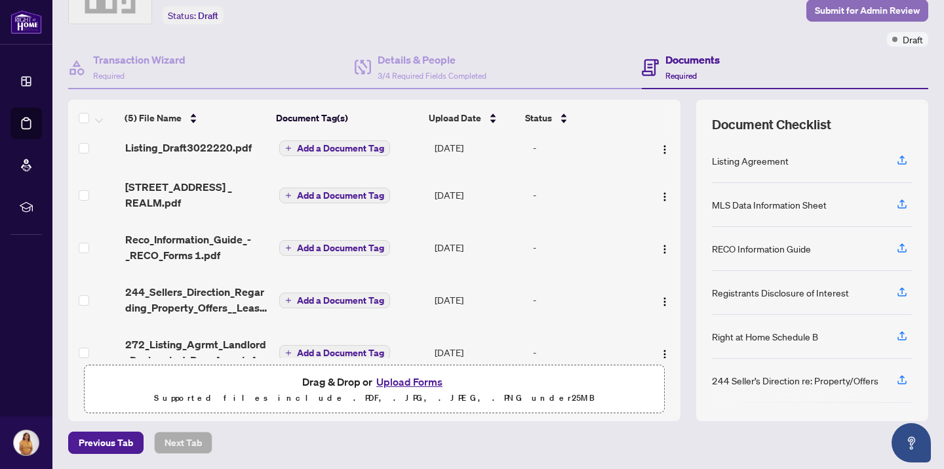
click at [819, 10] on span "Submit for Admin Review" at bounding box center [867, 10] width 105 height 21
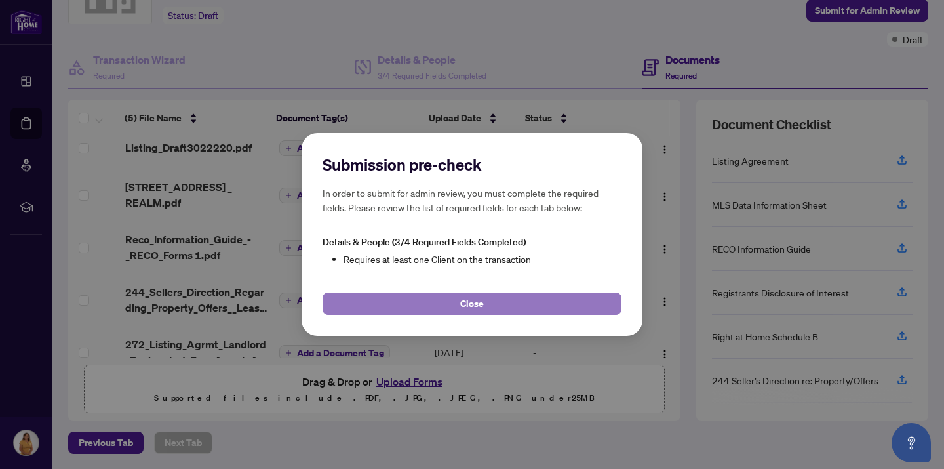
click at [470, 306] on span "Close" at bounding box center [472, 303] width 24 height 21
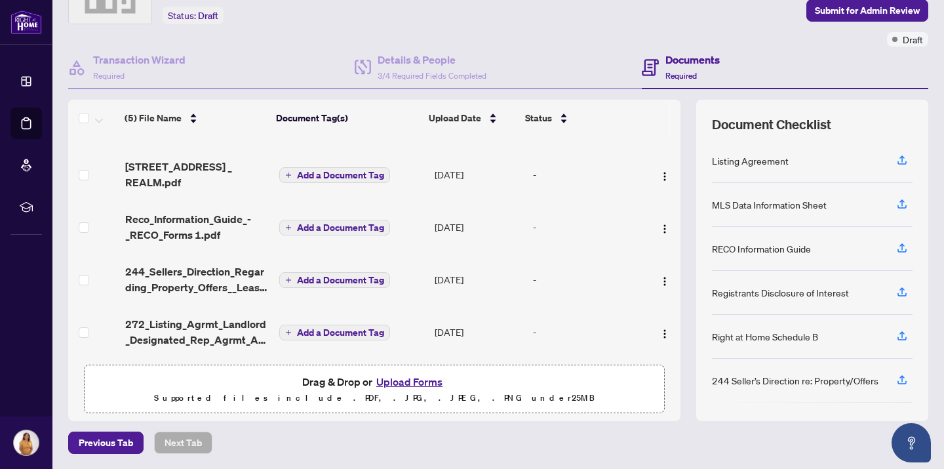
scroll to position [35, 0]
